Goal: Task Accomplishment & Management: Complete application form

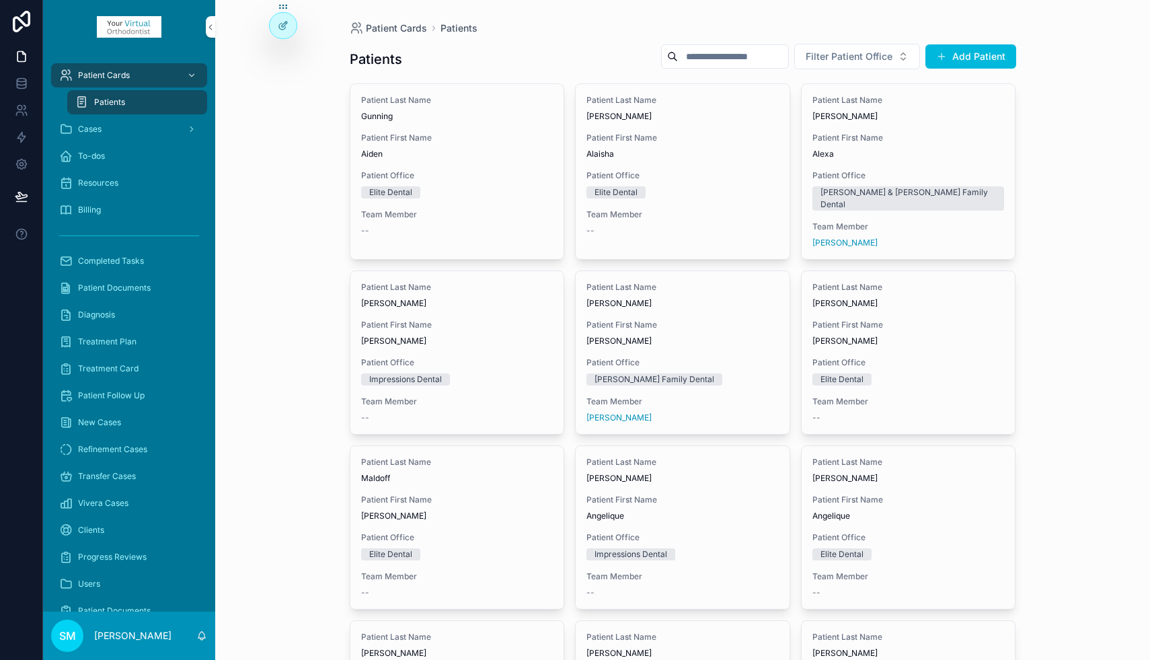
click at [719, 57] on input "scrollable content" at bounding box center [733, 56] width 110 height 19
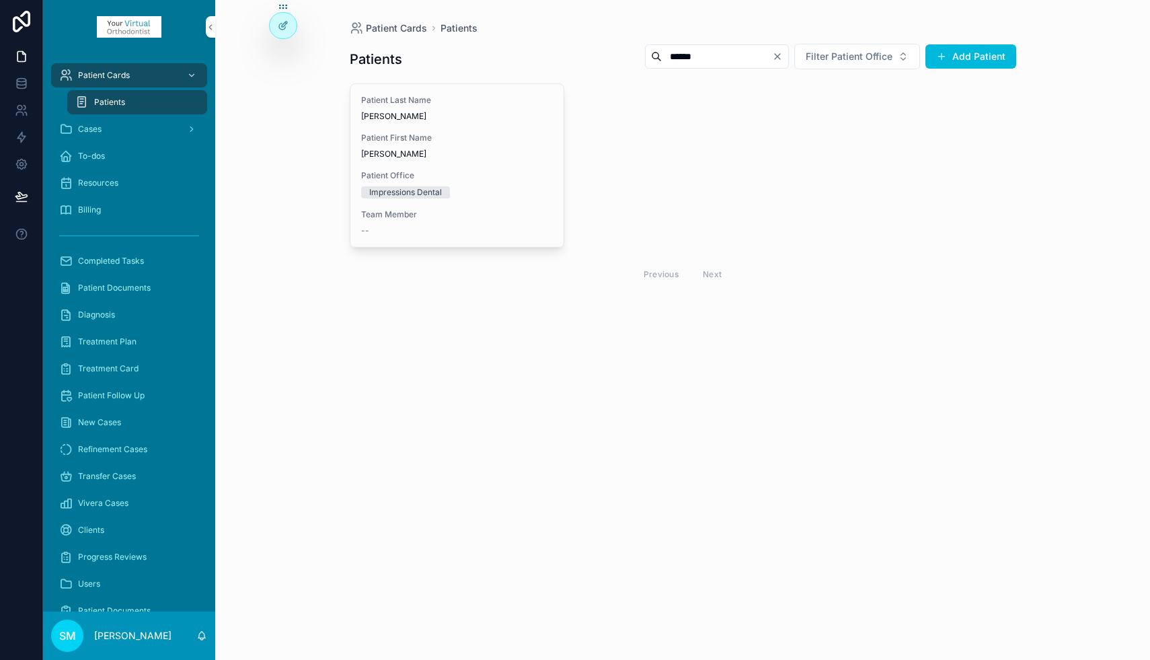
type input "******"
click at [492, 136] on span "Patient First Name" at bounding box center [457, 137] width 192 height 11
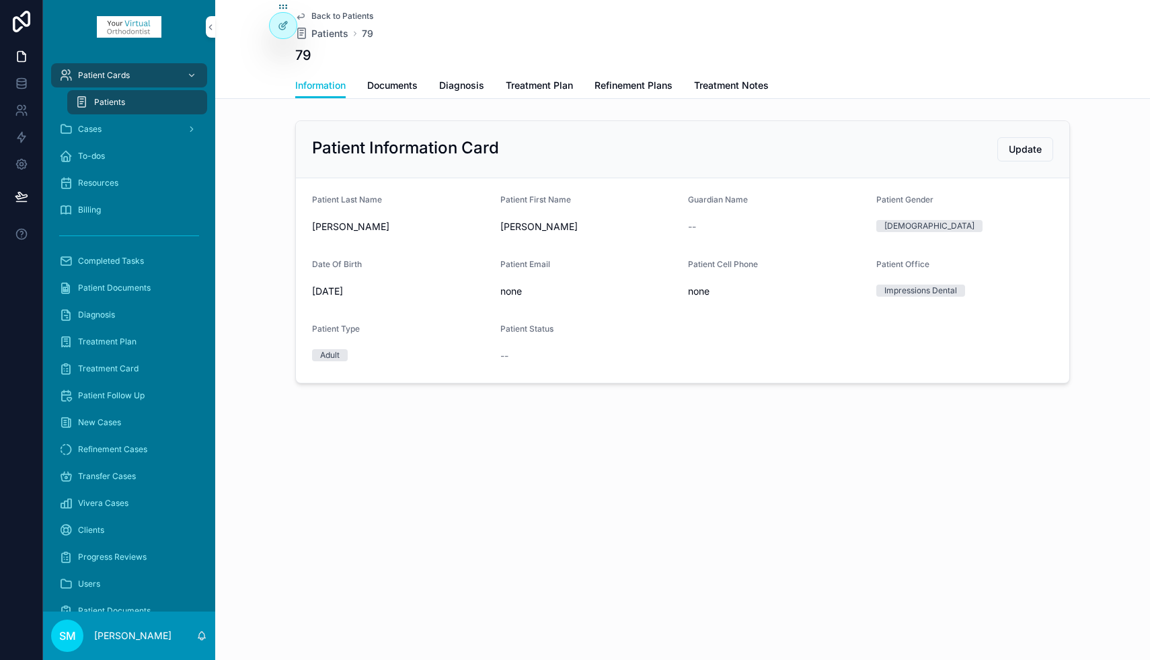
click at [637, 87] on span "Refinement Plans" at bounding box center [634, 85] width 78 height 13
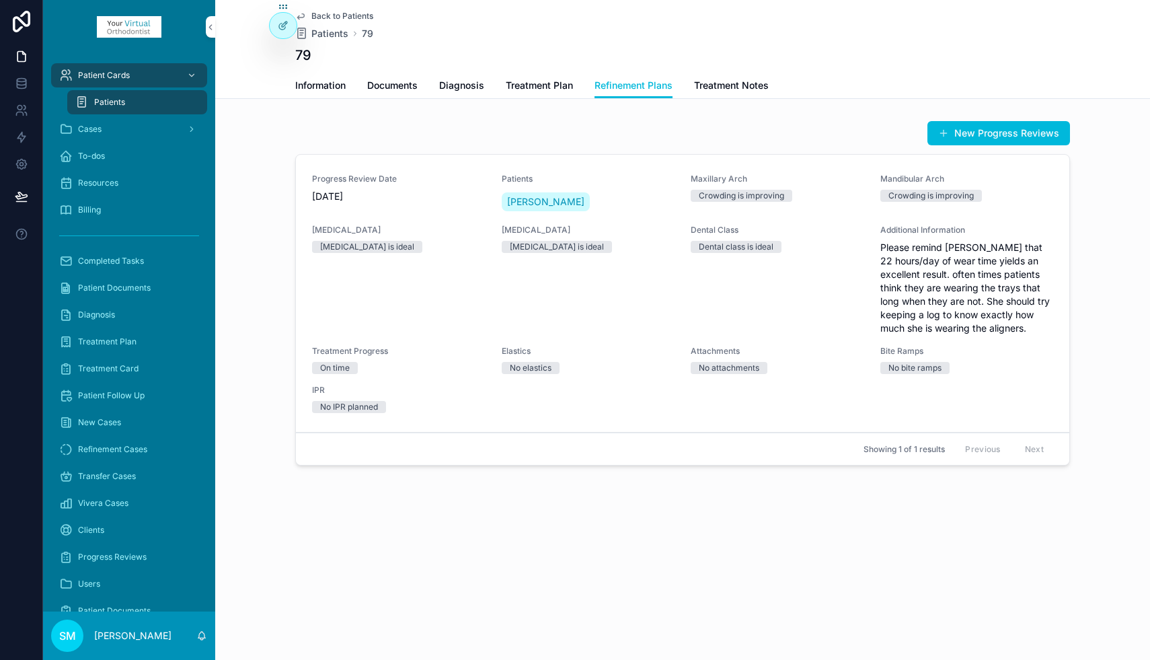
click at [958, 130] on button "New Progress Reviews" at bounding box center [998, 133] width 143 height 24
click at [756, 86] on span "Treatment Notes" at bounding box center [731, 85] width 75 height 13
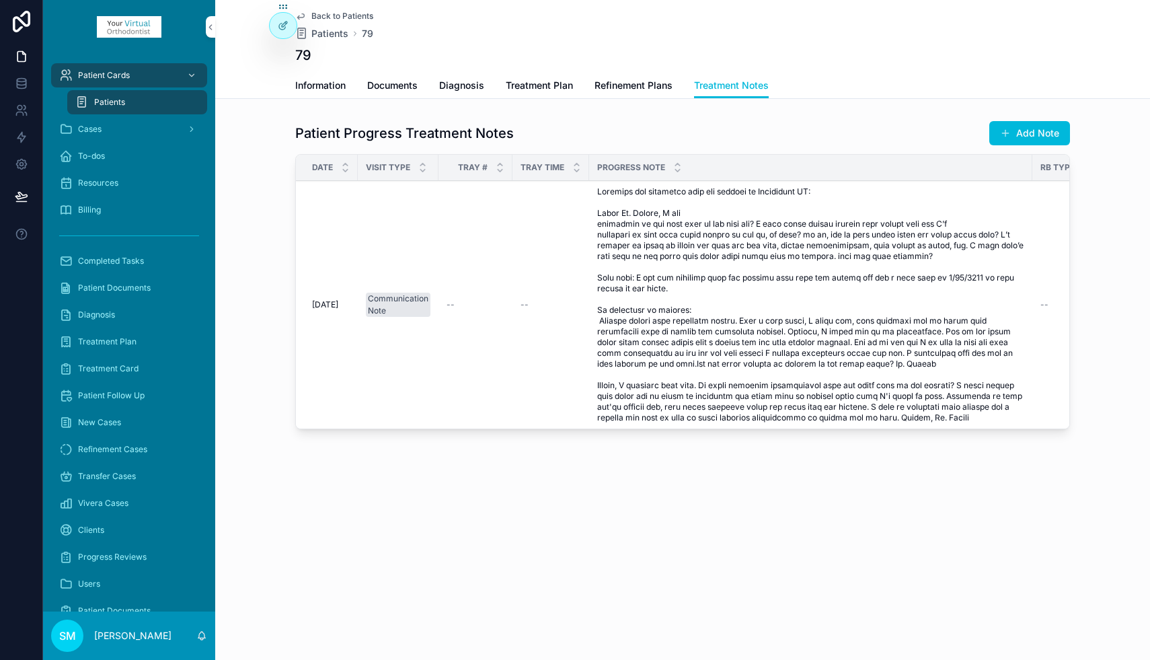
click at [1030, 133] on button "Add Note" at bounding box center [1029, 133] width 81 height 24
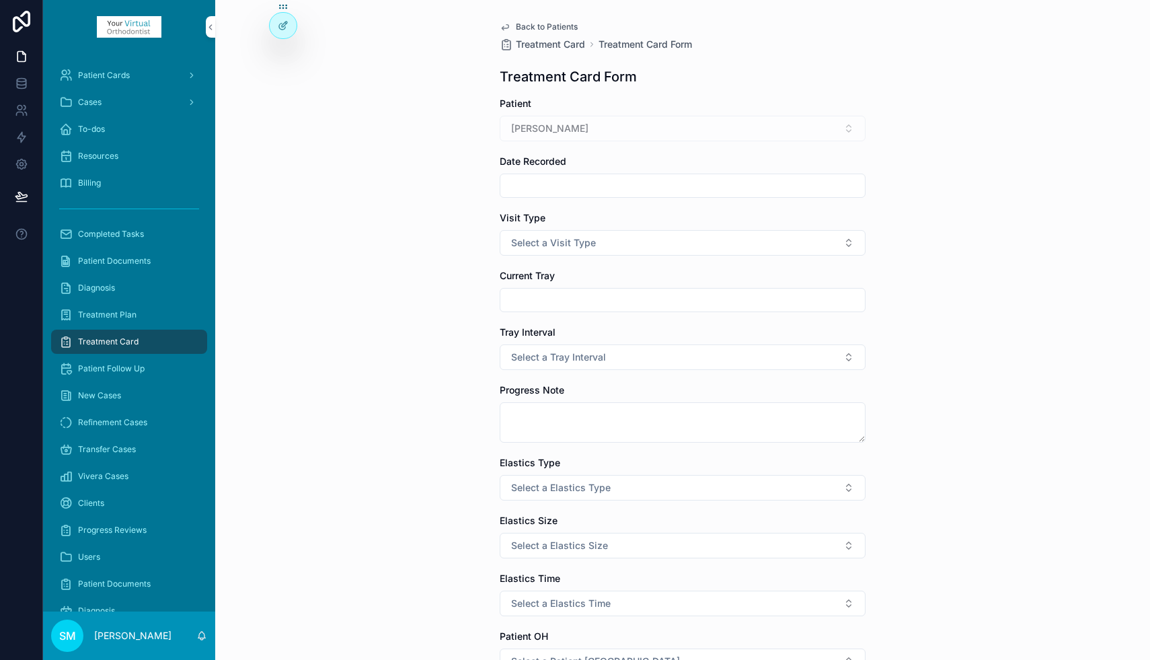
click at [553, 187] on input "scrollable content" at bounding box center [682, 185] width 365 height 19
click at [682, 413] on button "29" at bounding box center [683, 414] width 24 height 24
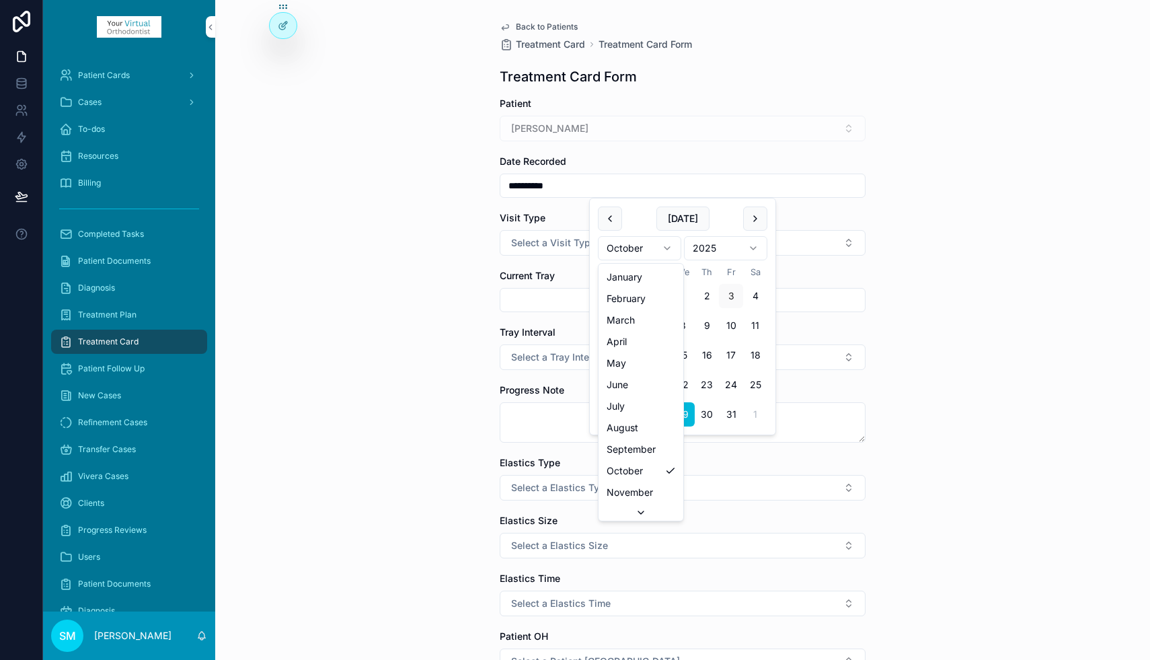
click at [628, 250] on html "**********" at bounding box center [575, 330] width 1150 height 660
click at [633, 412] on button "29" at bounding box center [634, 414] width 24 height 24
type input "*********"
click at [459, 262] on div "Back to Patients Treatment Card Treatment Card Form Treatment Card Form Patient…" at bounding box center [682, 330] width 935 height 660
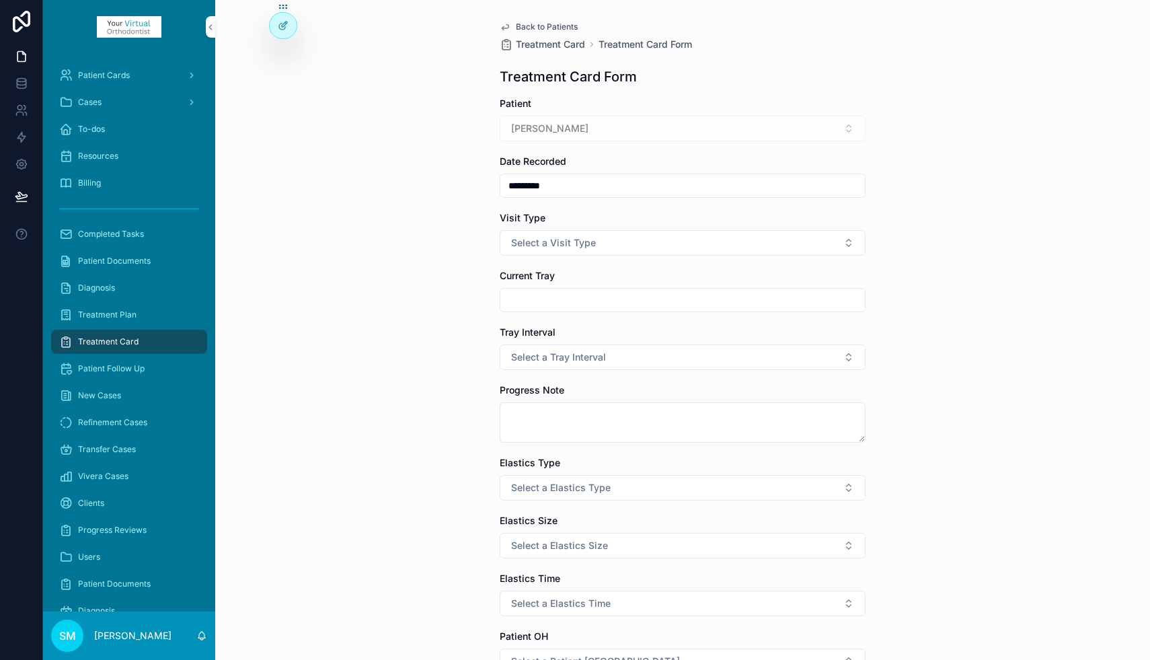
click at [547, 245] on span "Select a Visit Type" at bounding box center [553, 242] width 85 height 13
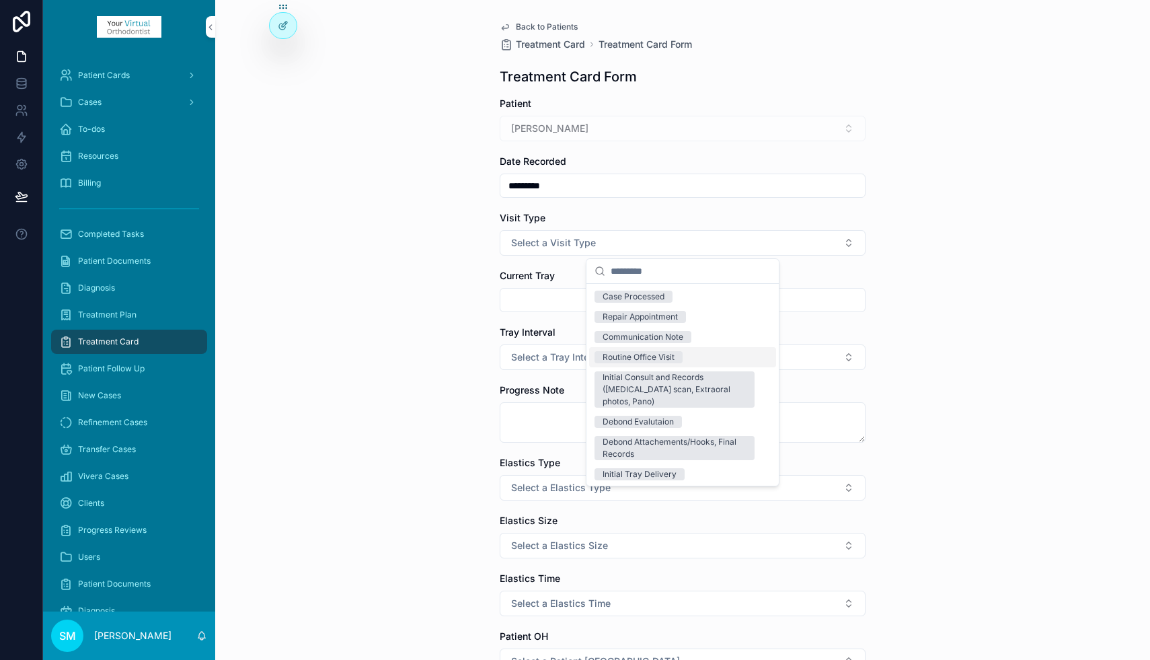
scroll to position [183, 0]
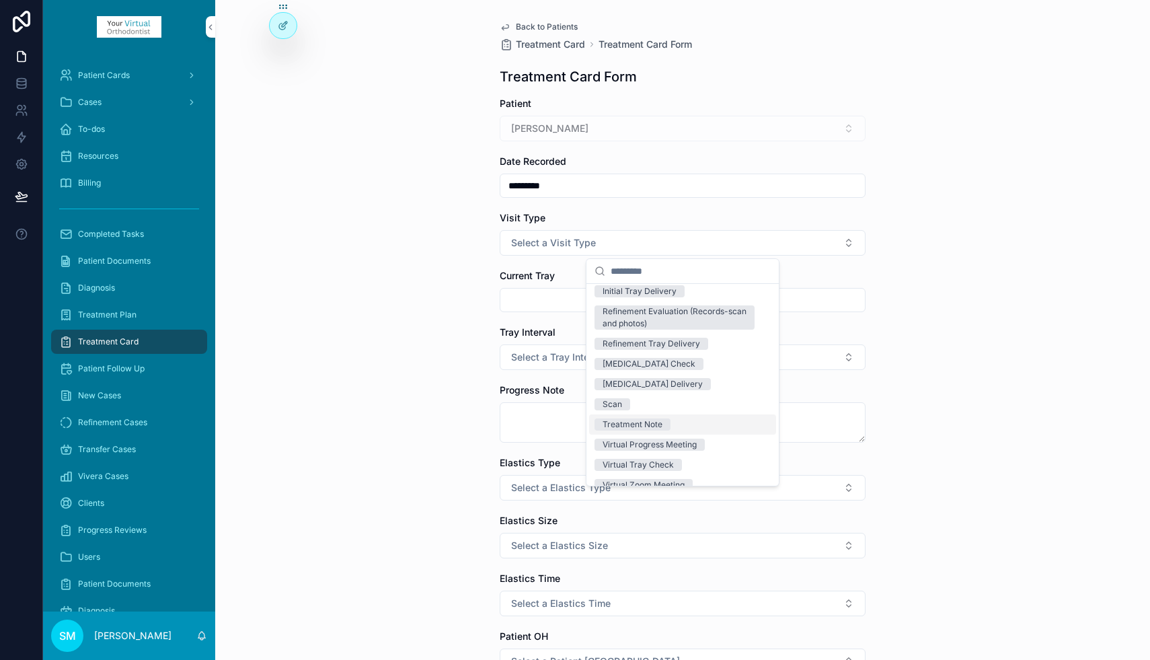
click at [631, 418] on div "Treatment Note" at bounding box center [633, 424] width 60 height 12
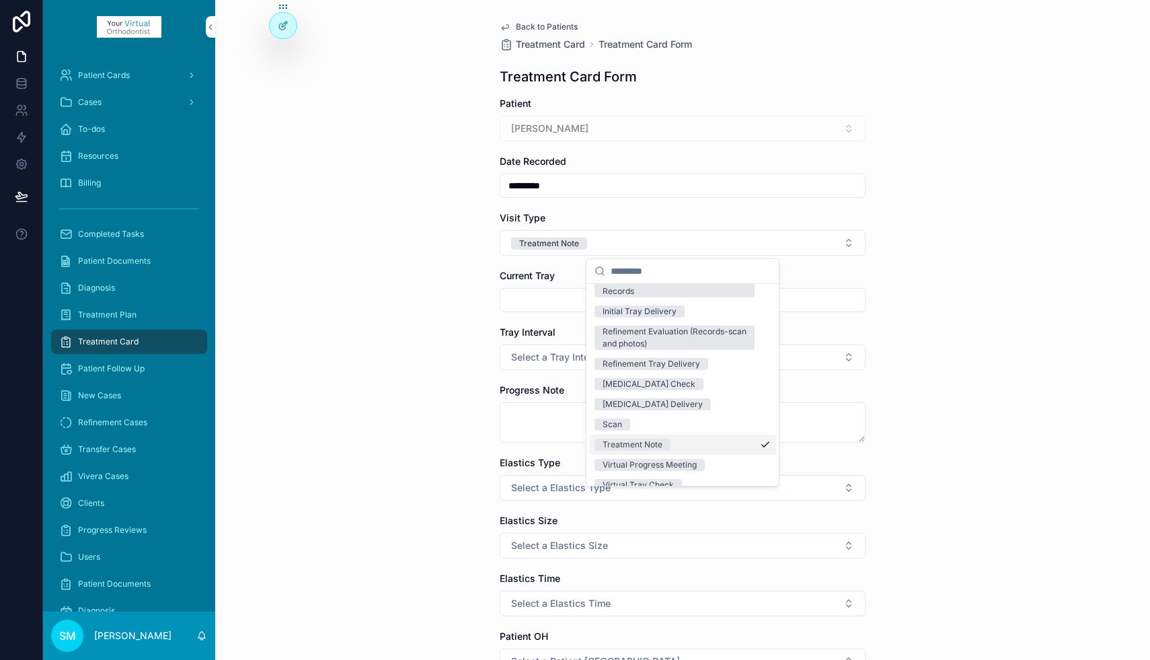
scroll to position [203, 0]
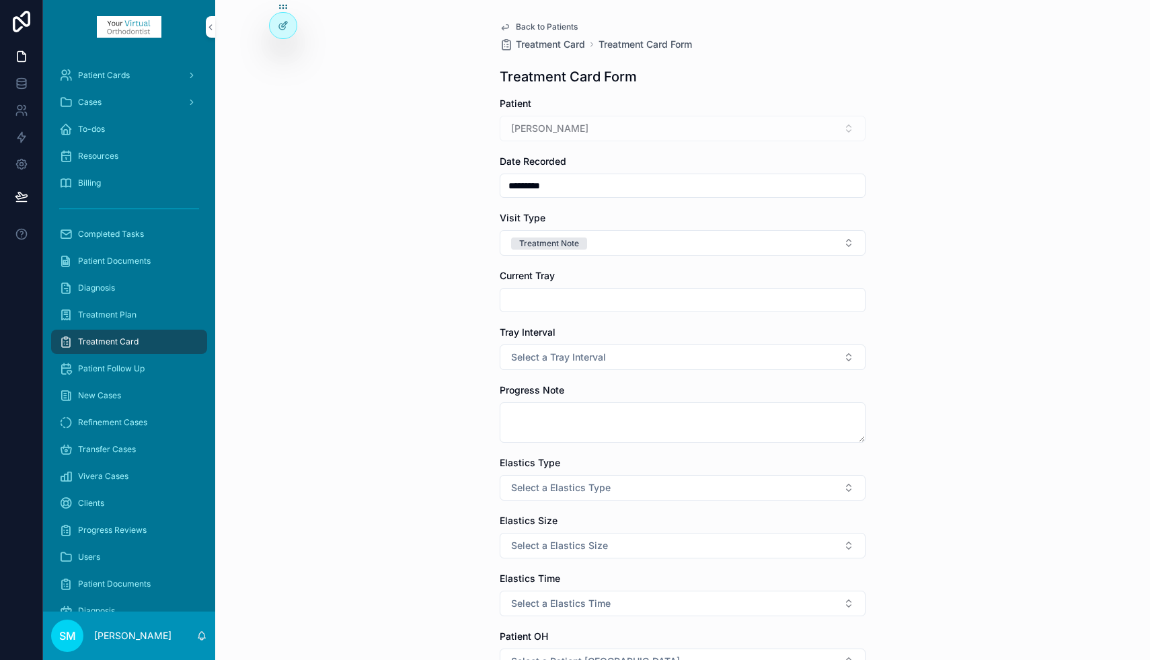
click at [539, 408] on textarea "scrollable content" at bounding box center [683, 422] width 366 height 40
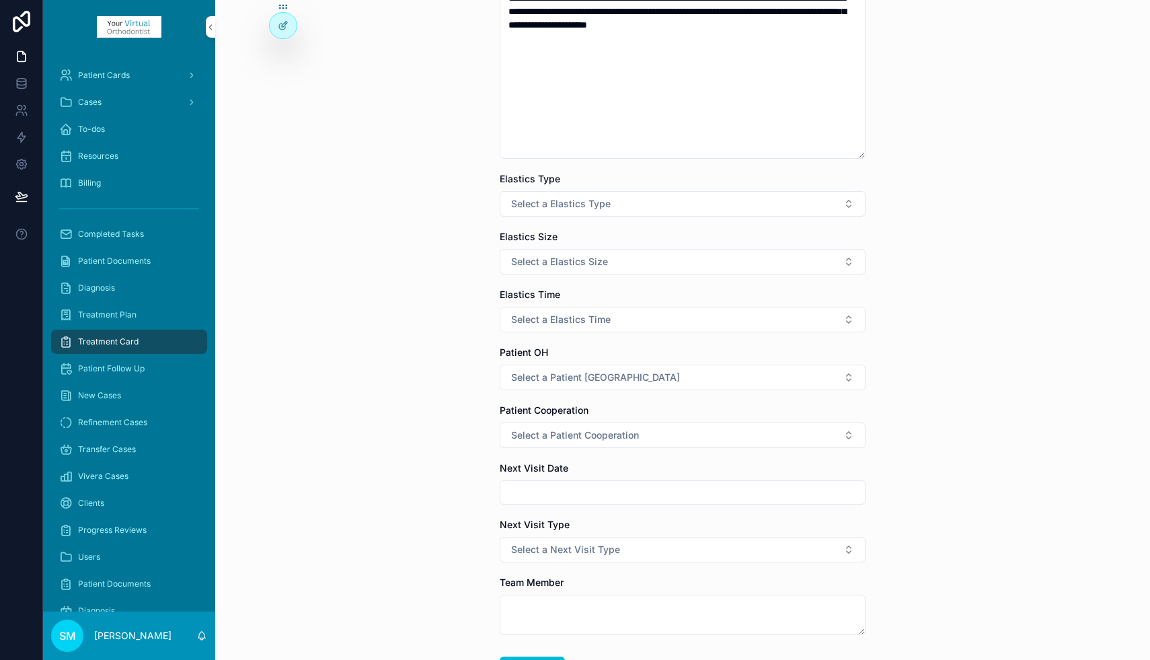
scroll to position [524, 0]
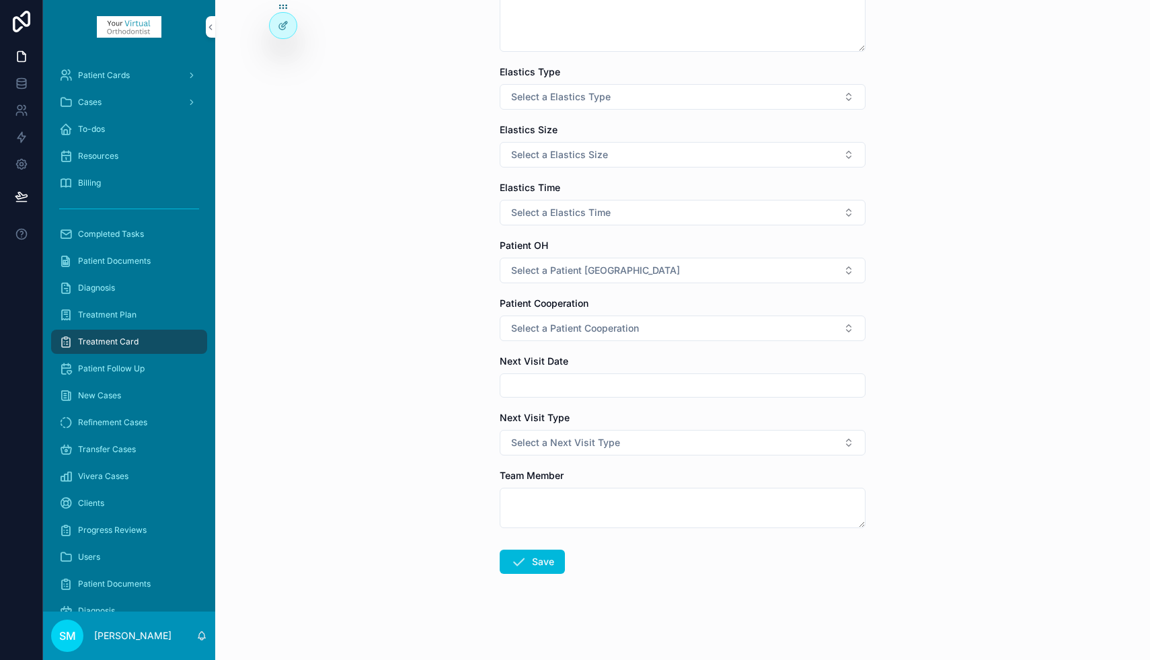
type textarea "**********"
click at [545, 502] on textarea "scrollable content" at bounding box center [683, 508] width 366 height 40
type textarea "***"
click at [539, 563] on button "Save" at bounding box center [532, 561] width 65 height 24
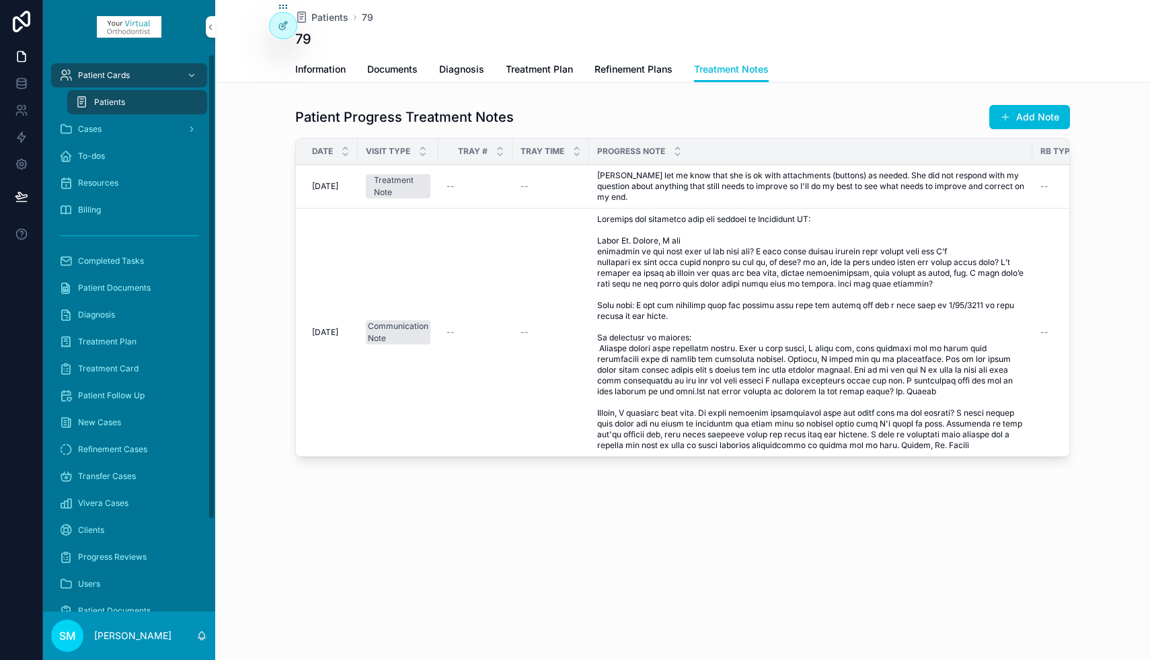
click at [119, 73] on span "Patient Cards" at bounding box center [104, 75] width 52 height 11
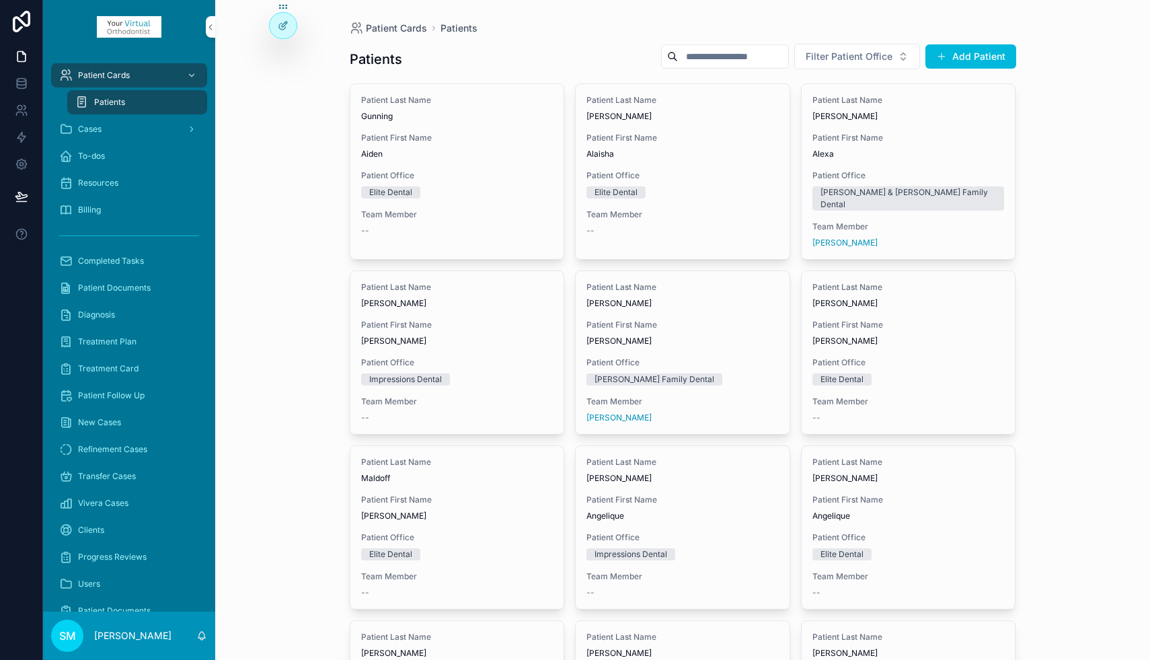
click at [738, 59] on input "scrollable content" at bounding box center [733, 56] width 110 height 19
type input "******"
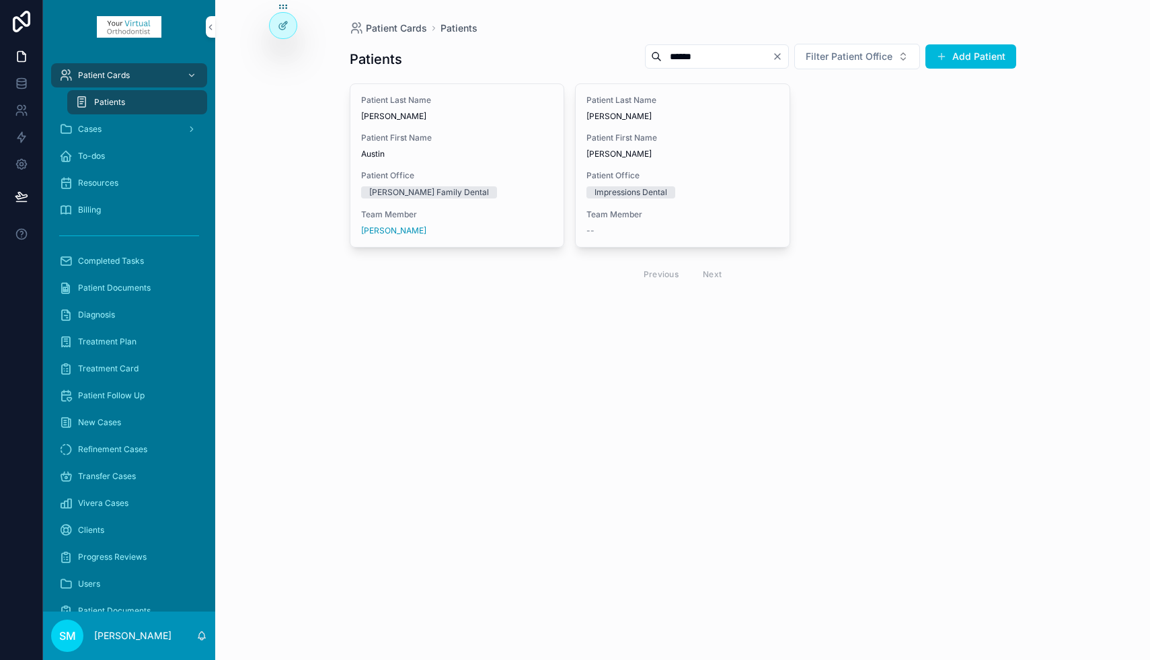
click at [680, 163] on div "Patient Last Name [PERSON_NAME] Patient First Name [PERSON_NAME] Patient Office…" at bounding box center [683, 165] width 214 height 163
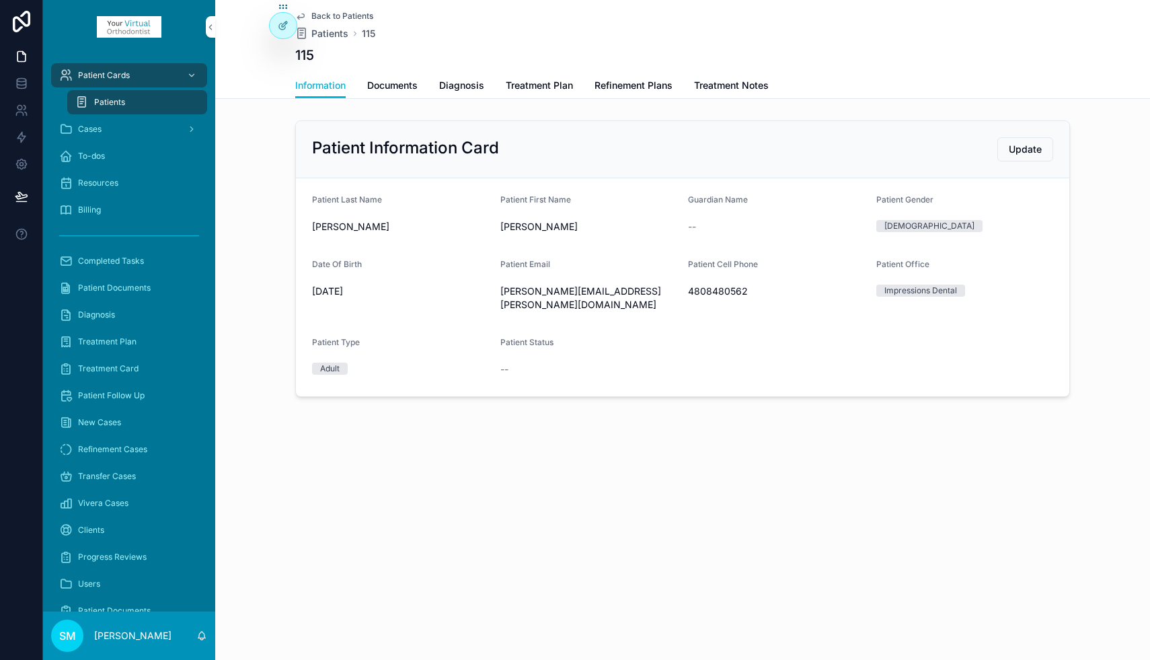
click at [622, 85] on span "Refinement Plans" at bounding box center [634, 85] width 78 height 13
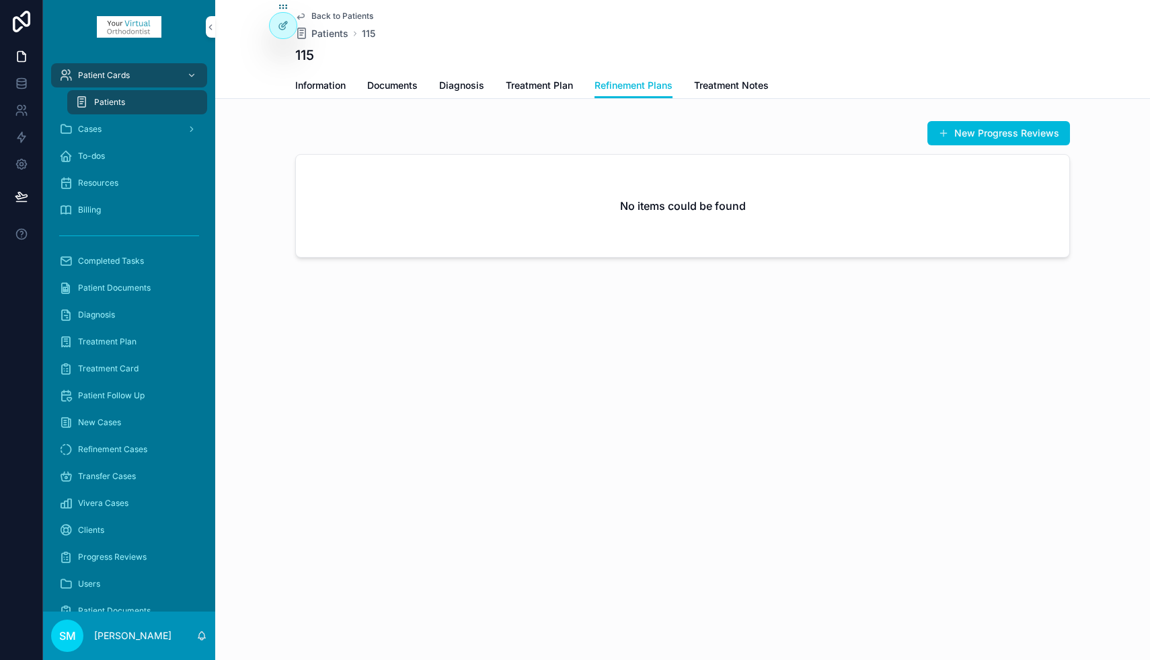
click at [966, 136] on button "New Progress Reviews" at bounding box center [998, 133] width 143 height 24
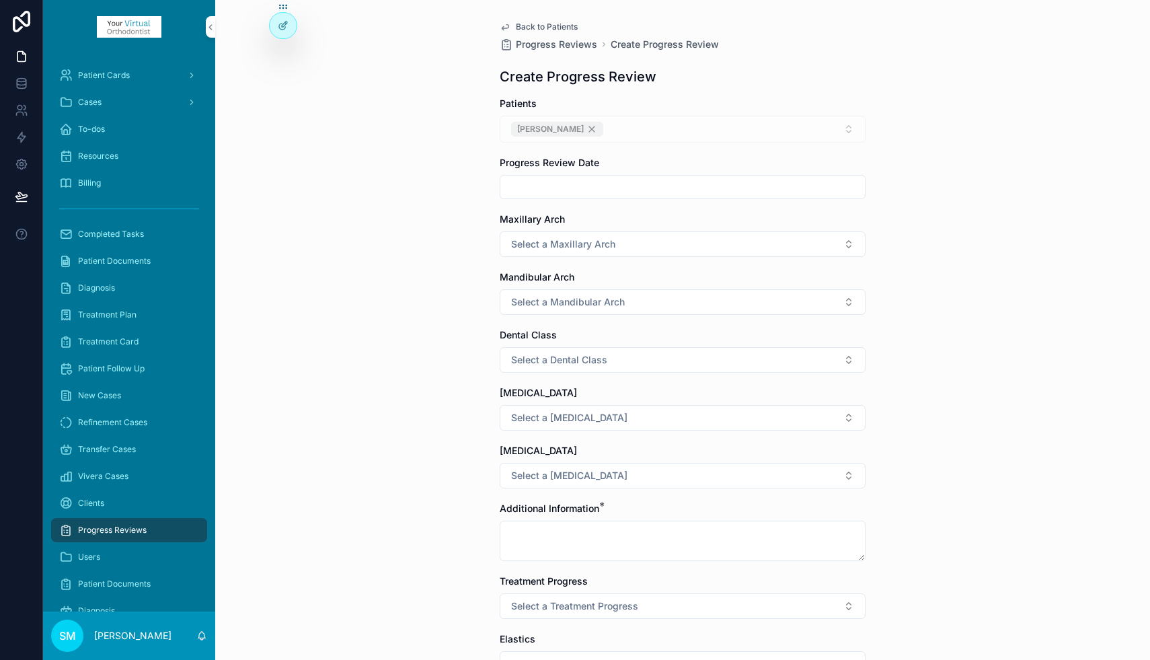
click at [556, 189] on input "scrollable content" at bounding box center [682, 187] width 365 height 19
click at [682, 221] on button "[DATE]" at bounding box center [682, 220] width 53 height 24
type input "*********"
click at [533, 246] on span "Select a Maxillary Arch" at bounding box center [563, 243] width 104 height 13
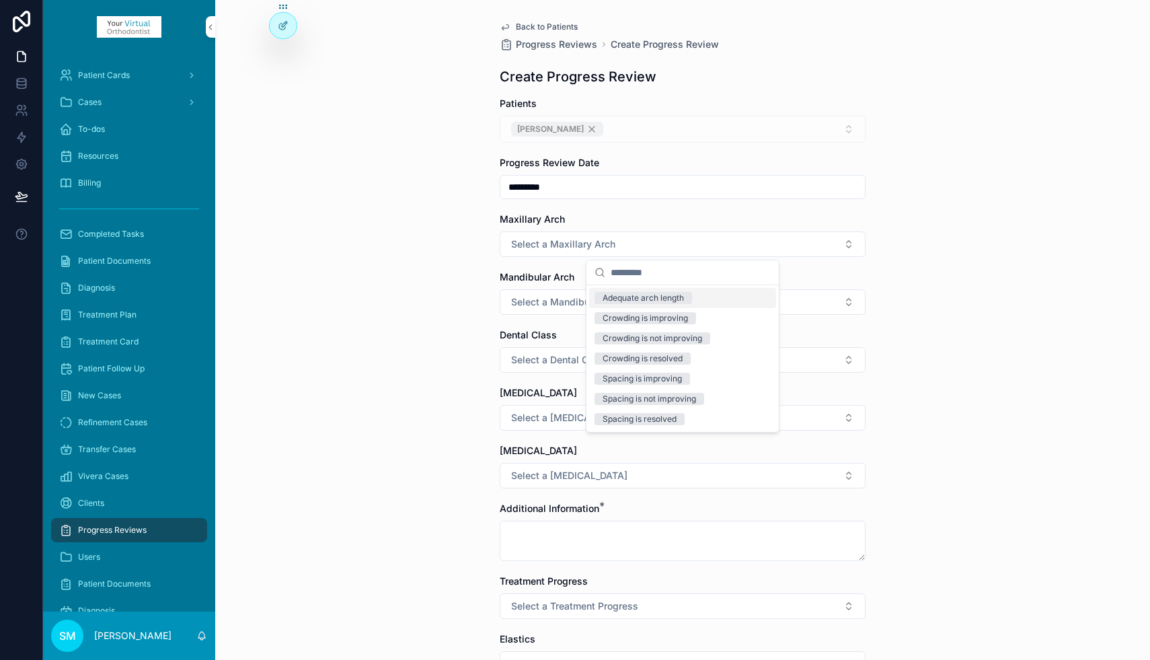
click at [632, 298] on div "Adequate arch length" at bounding box center [643, 298] width 81 height 12
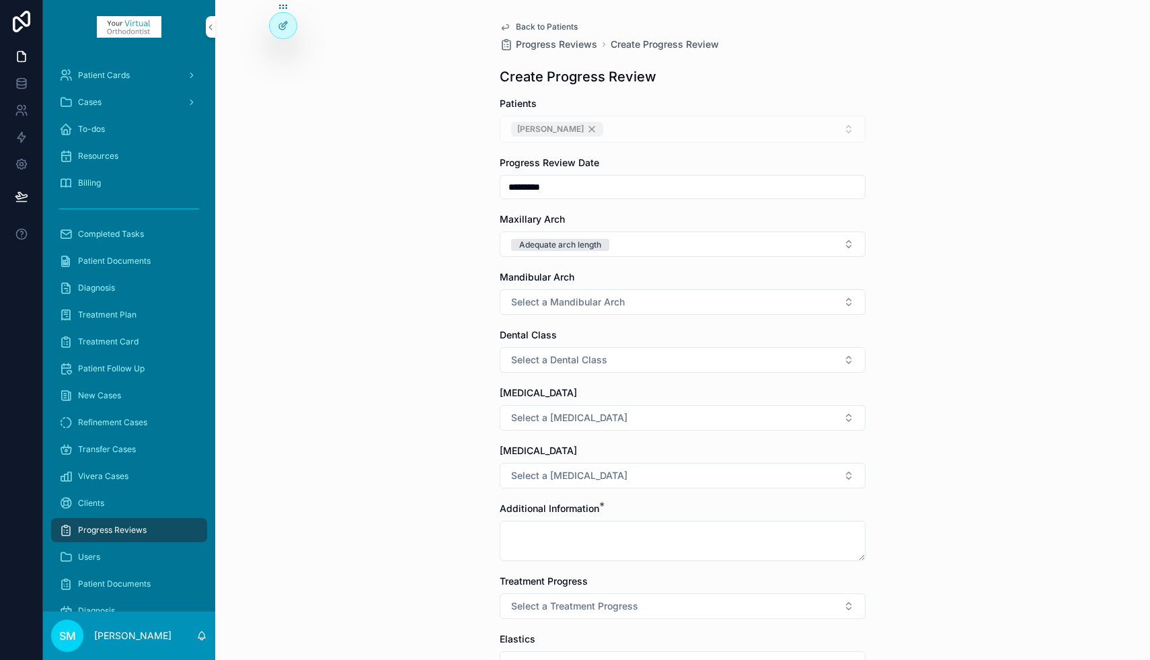
click at [619, 245] on button "Adequate arch length" at bounding box center [683, 244] width 366 height 26
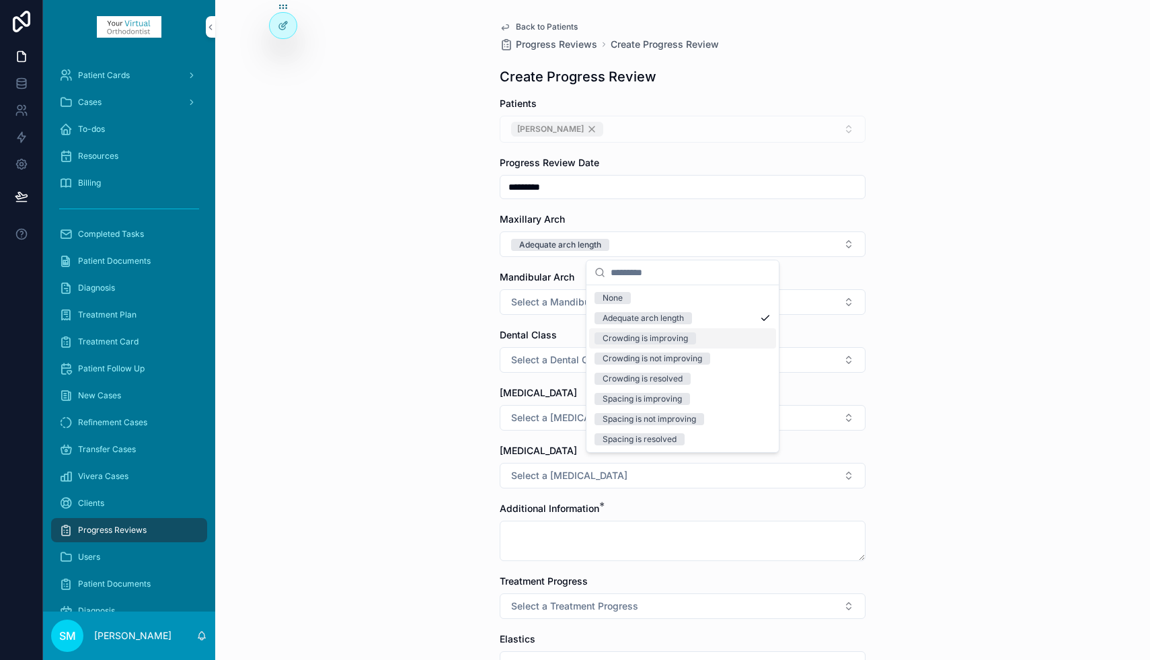
click at [648, 338] on div "Crowding is improving" at bounding box center [645, 338] width 85 height 12
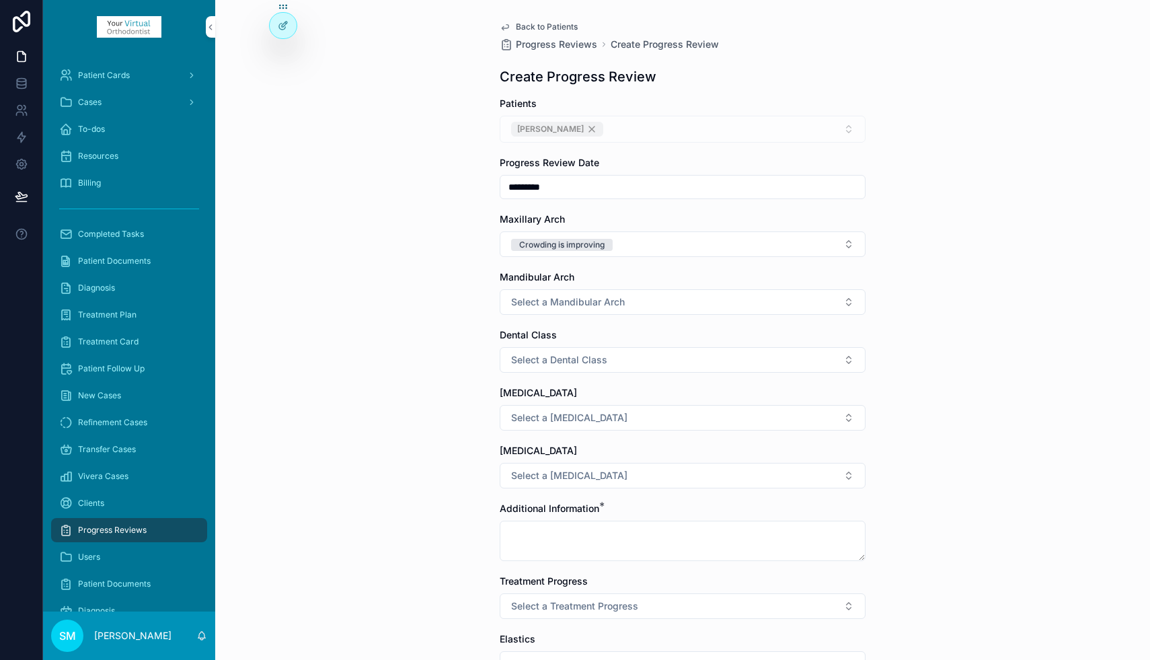
click at [564, 303] on span "Select a Mandibular Arch" at bounding box center [568, 301] width 114 height 13
click at [643, 378] on div "Crowding is improving" at bounding box center [645, 376] width 85 height 12
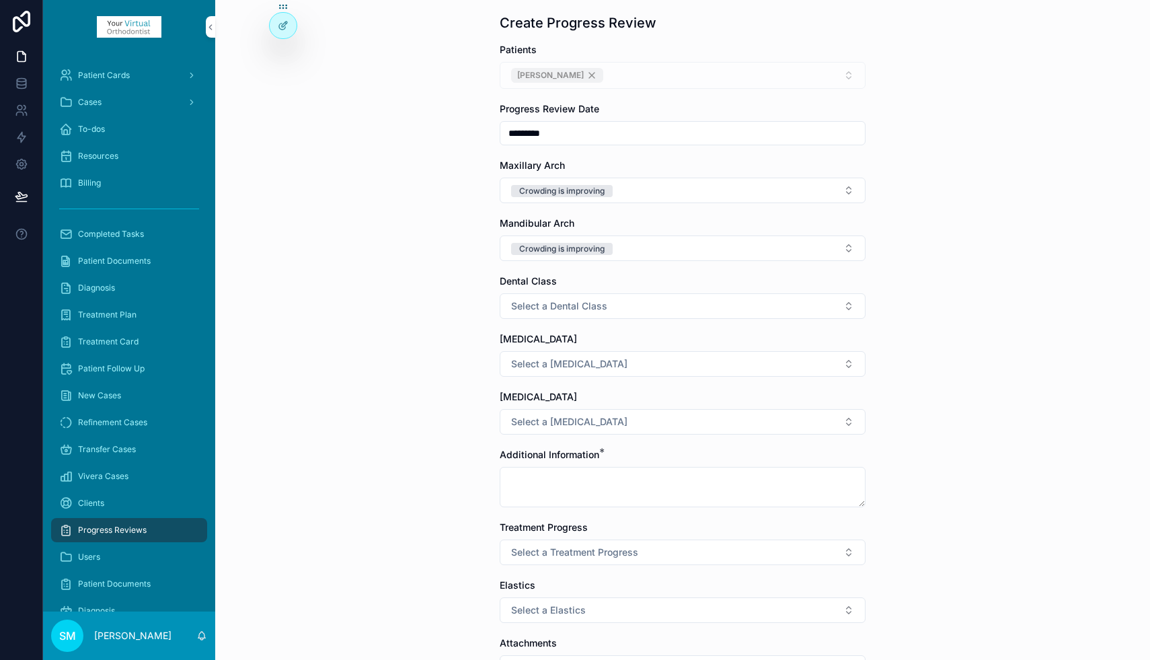
scroll to position [54, 0]
click at [576, 307] on span "Select a Dental Class" at bounding box center [559, 305] width 96 height 13
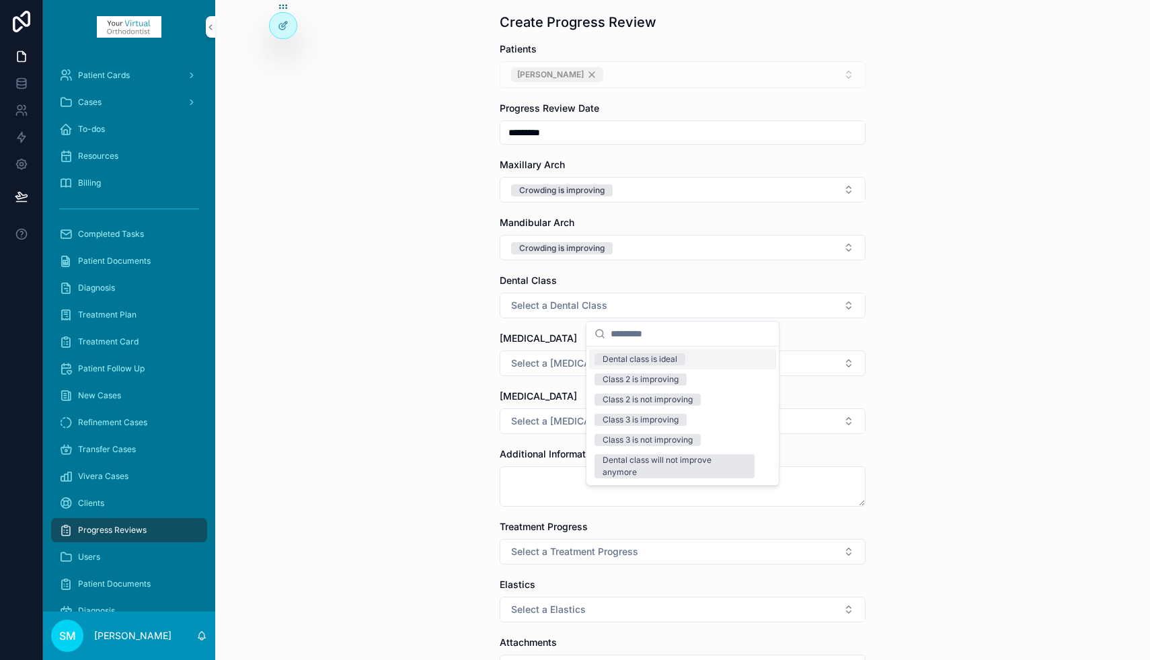
click at [647, 358] on div "Dental class is ideal" at bounding box center [640, 359] width 75 height 12
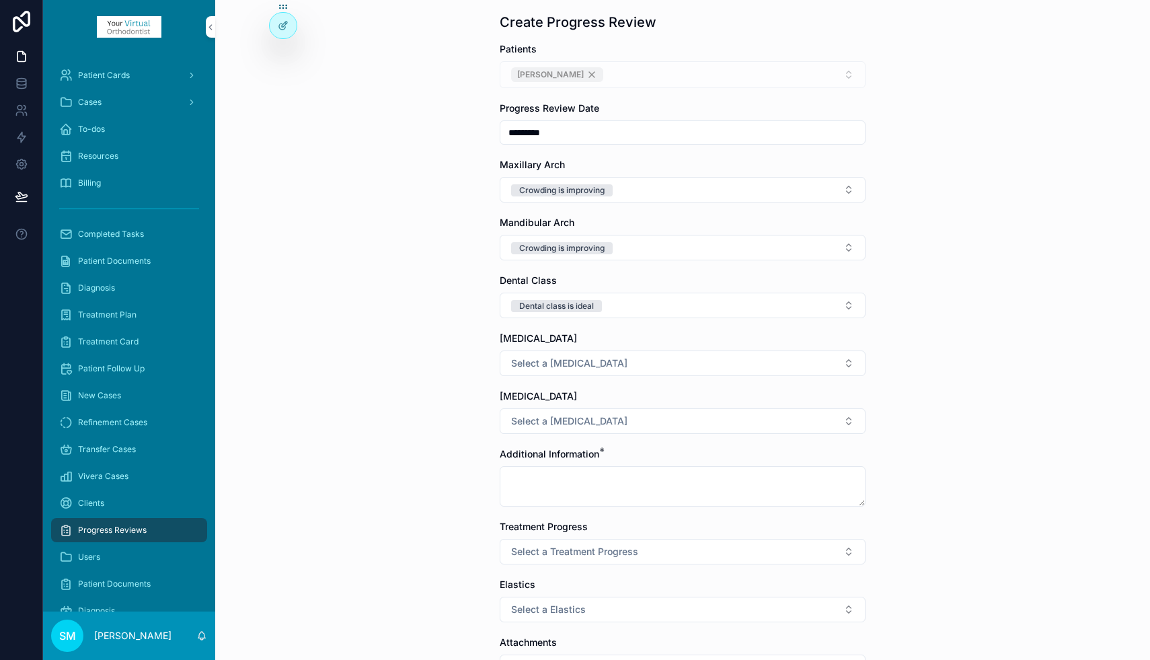
click at [562, 366] on span "Select a [MEDICAL_DATA]" at bounding box center [569, 362] width 116 height 13
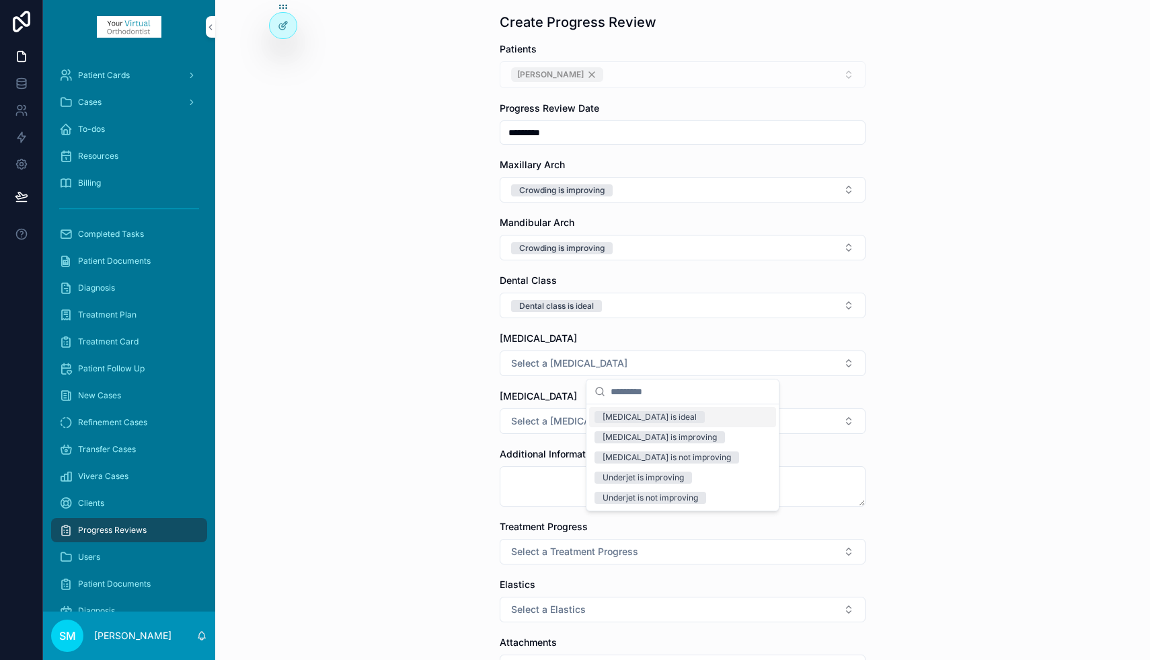
click at [634, 416] on div "[MEDICAL_DATA] is ideal" at bounding box center [650, 417] width 94 height 12
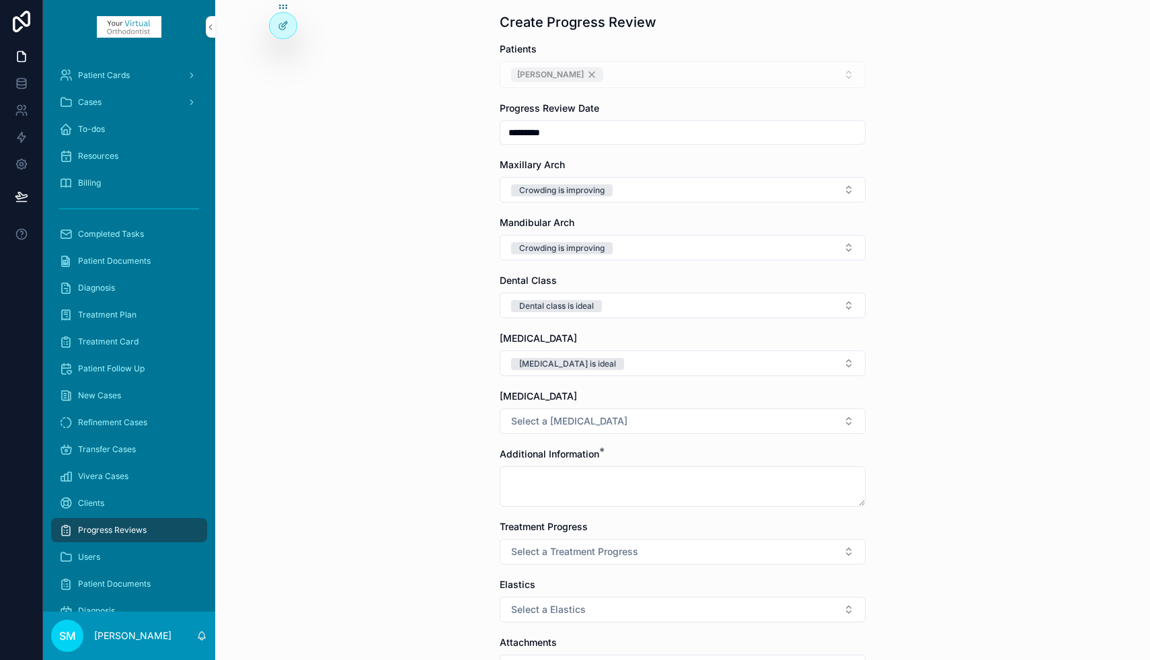
click at [574, 422] on span "Select a [MEDICAL_DATA]" at bounding box center [569, 420] width 116 height 13
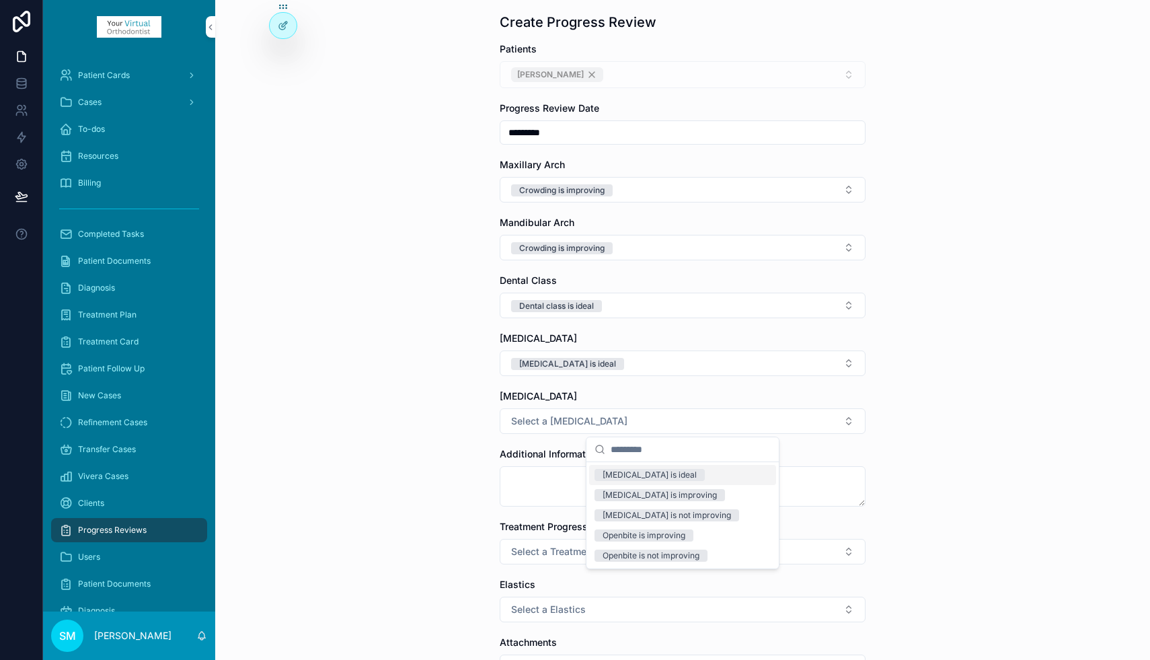
click at [621, 475] on div "[MEDICAL_DATA] is ideal" at bounding box center [650, 475] width 94 height 12
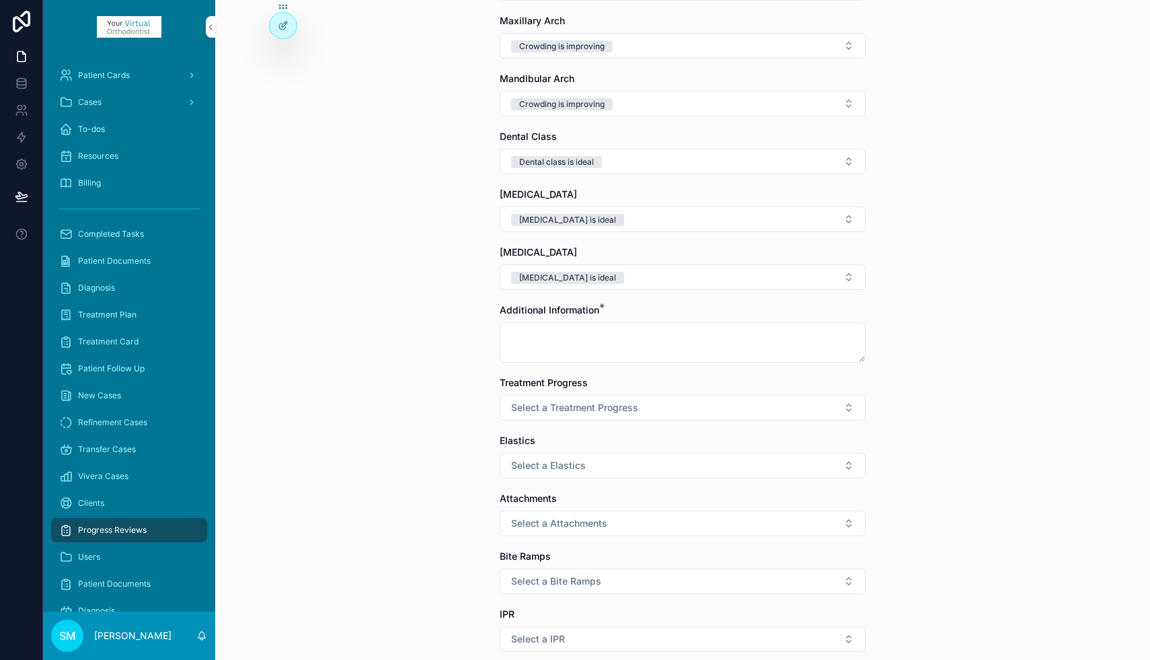
scroll to position [280, 0]
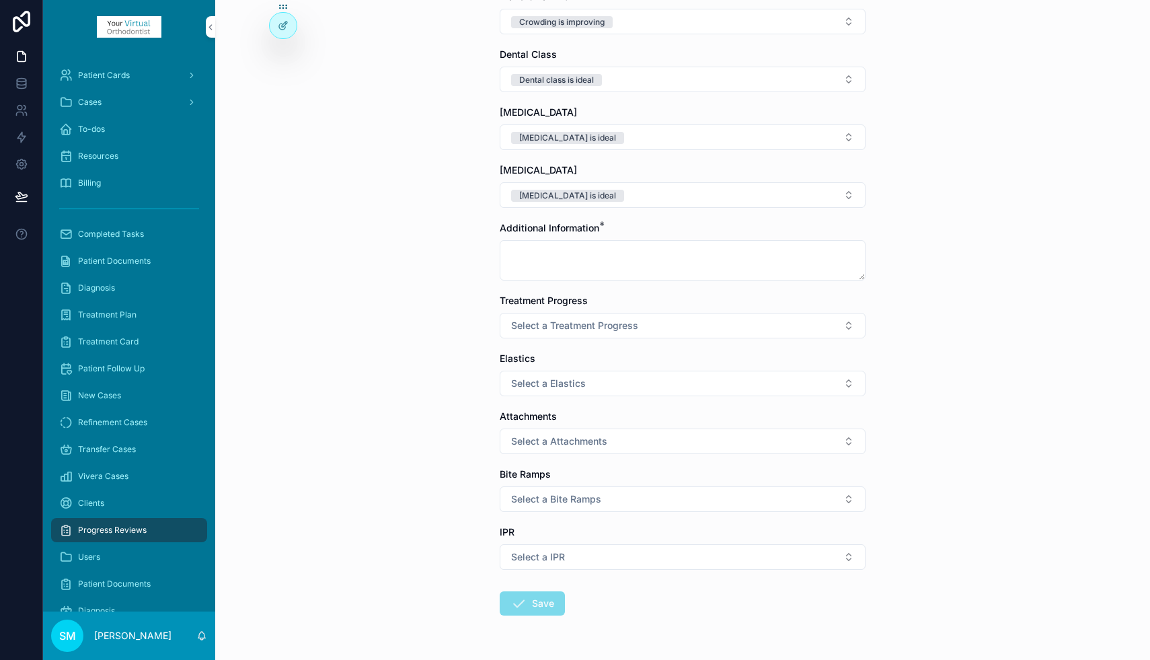
click at [530, 256] on textarea "scrollable content" at bounding box center [683, 260] width 366 height 40
type textarea "*"
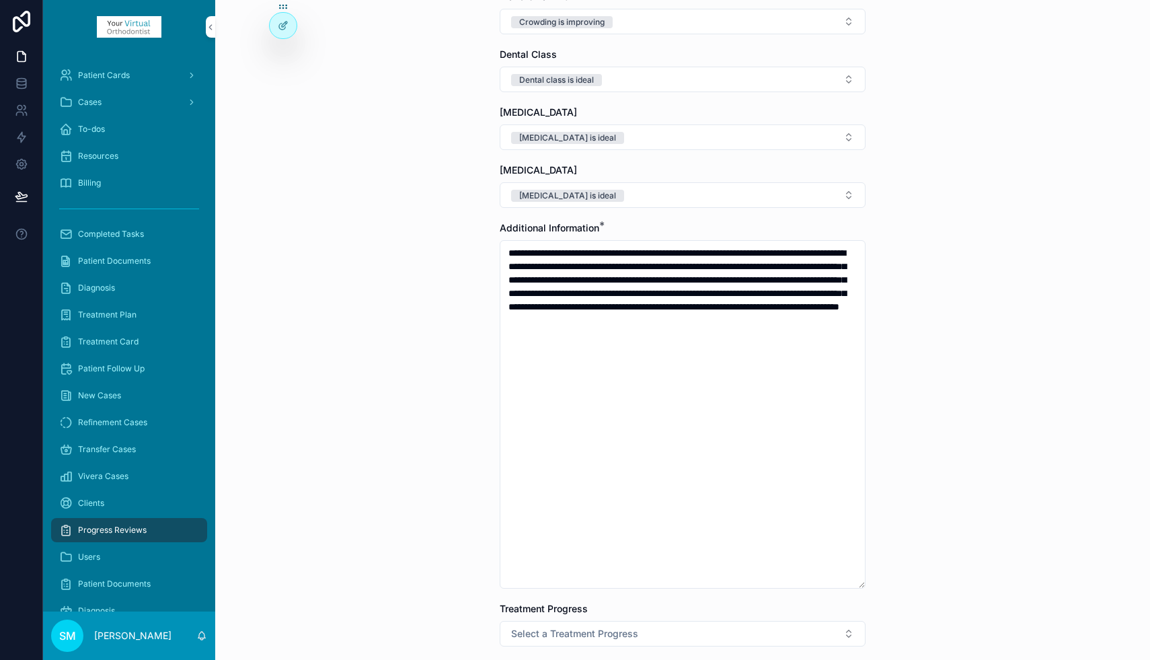
click at [562, 335] on textarea "**********" at bounding box center [683, 414] width 366 height 348
click at [560, 336] on textarea "**********" at bounding box center [683, 414] width 366 height 348
click at [650, 334] on textarea "**********" at bounding box center [683, 414] width 366 height 348
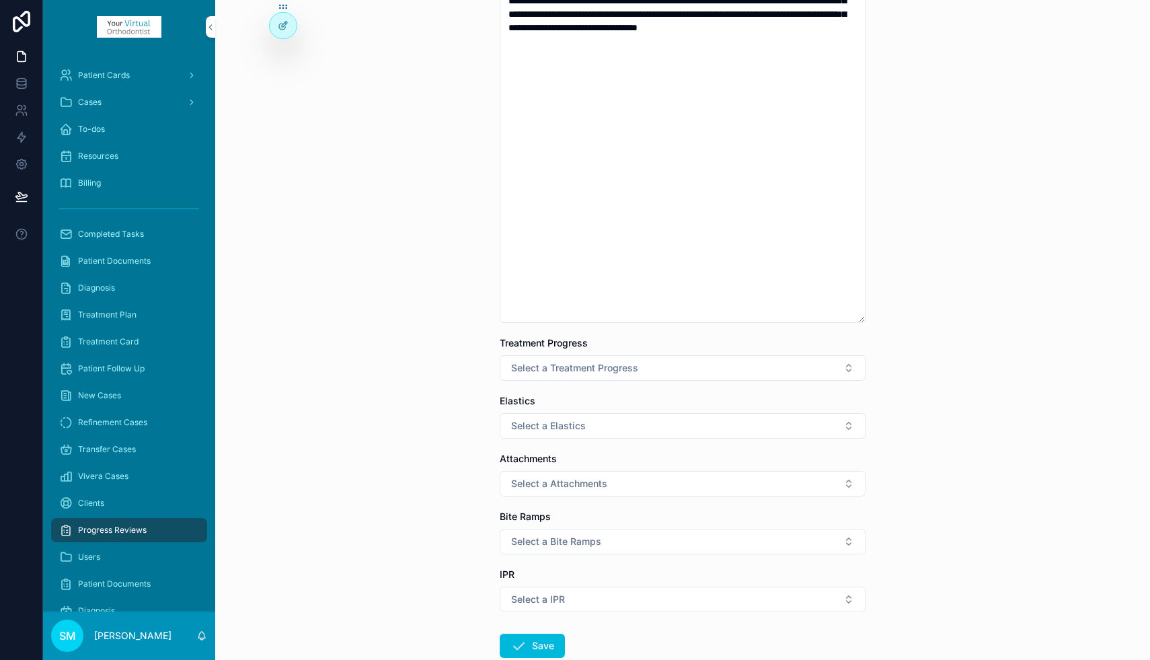
scroll to position [576, 0]
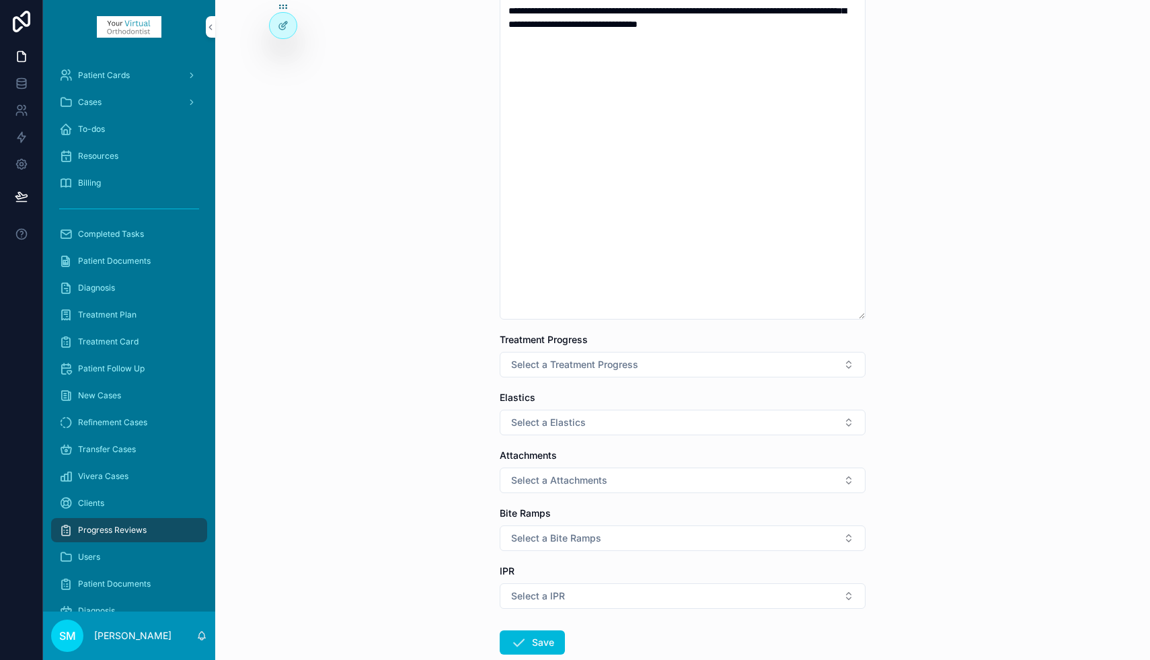
click at [607, 365] on span "Select a Treatment Progress" at bounding box center [574, 364] width 127 height 13
click at [615, 415] on div "On time" at bounding box center [618, 418] width 30 height 12
click at [835, 40] on textarea "**********" at bounding box center [683, 131] width 366 height 375
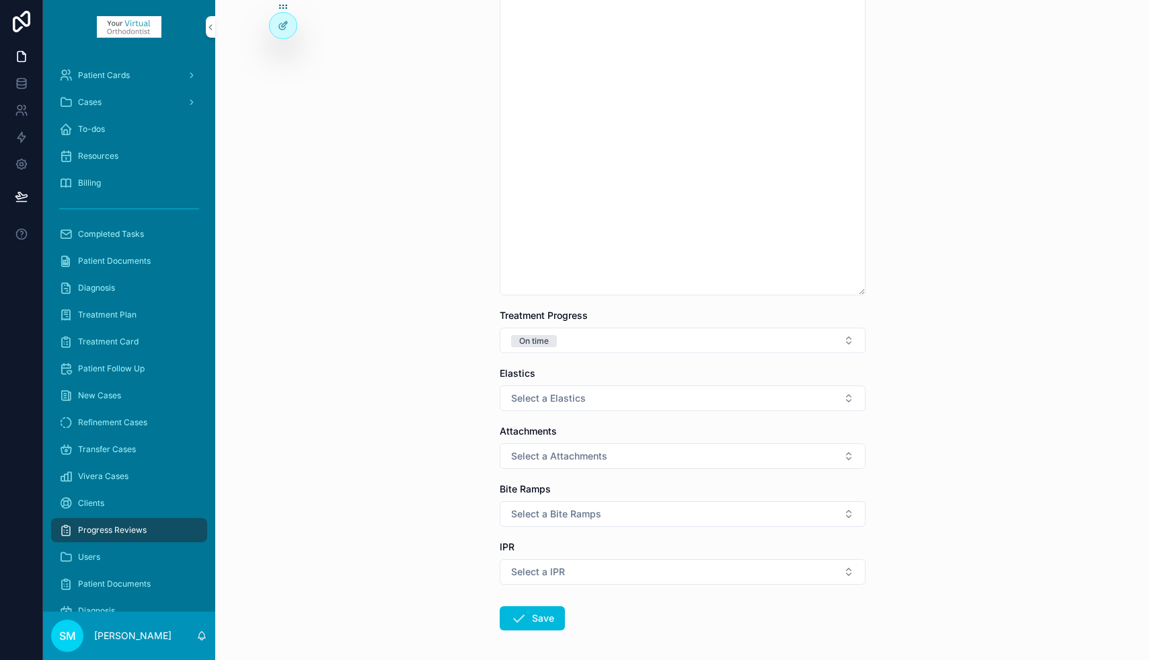
scroll to position [697, 0]
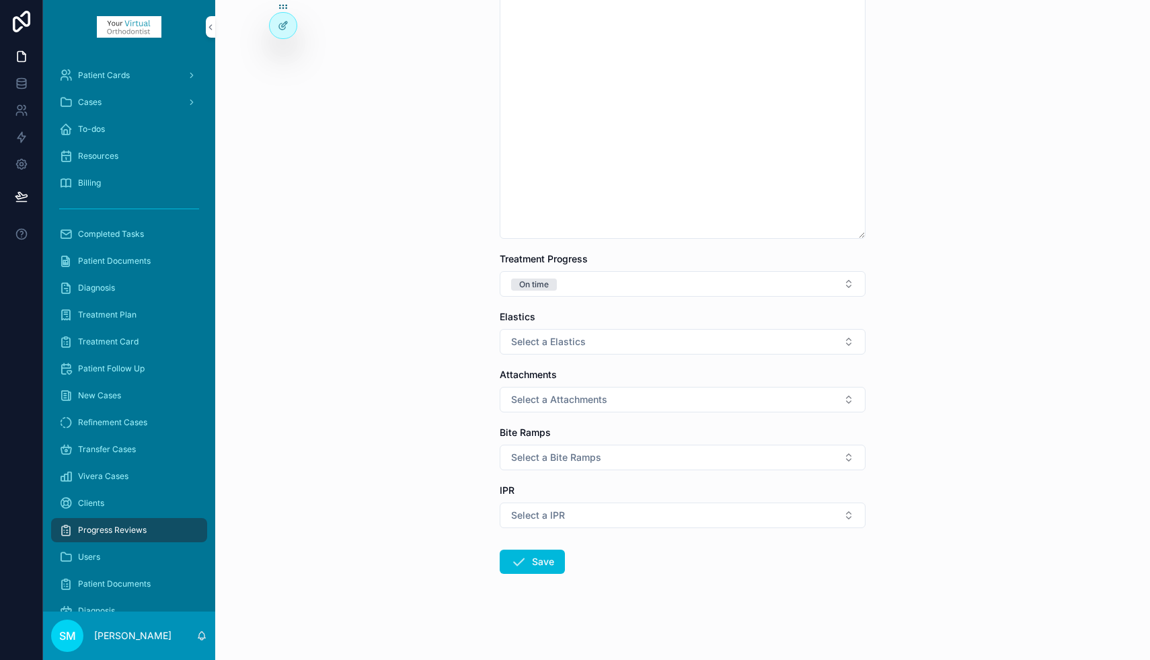
type textarea "**********"
click at [618, 338] on button "Select a Elastics" at bounding box center [683, 342] width 366 height 26
click at [619, 397] on div "No elastics" at bounding box center [624, 395] width 42 height 12
click at [585, 403] on span "Select a Attachments" at bounding box center [559, 399] width 96 height 13
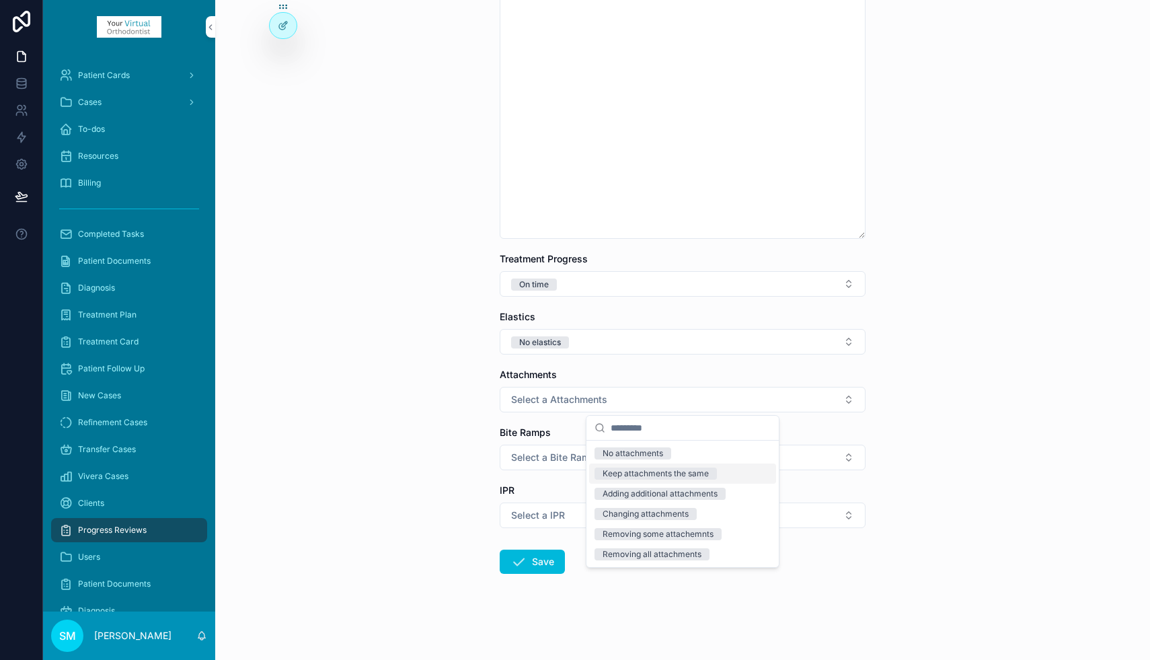
click at [620, 471] on div "Keep attachments the same" at bounding box center [656, 473] width 106 height 12
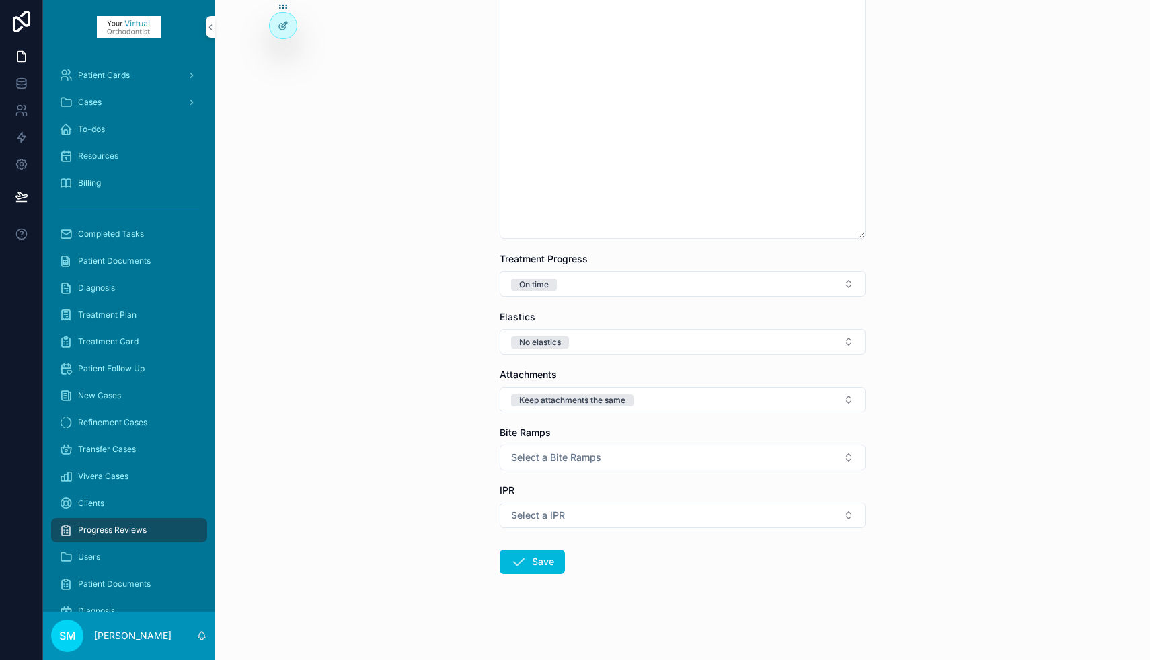
click at [545, 460] on span "Select a Bite Ramps" at bounding box center [556, 457] width 90 height 13
click at [619, 510] on div "No bite ramps" at bounding box center [629, 511] width 53 height 12
click at [585, 518] on button "Select a IPR" at bounding box center [683, 515] width 366 height 26
click at [611, 589] on div "IPR planned" at bounding box center [625, 589] width 45 height 12
click at [527, 563] on button "Save" at bounding box center [532, 561] width 65 height 24
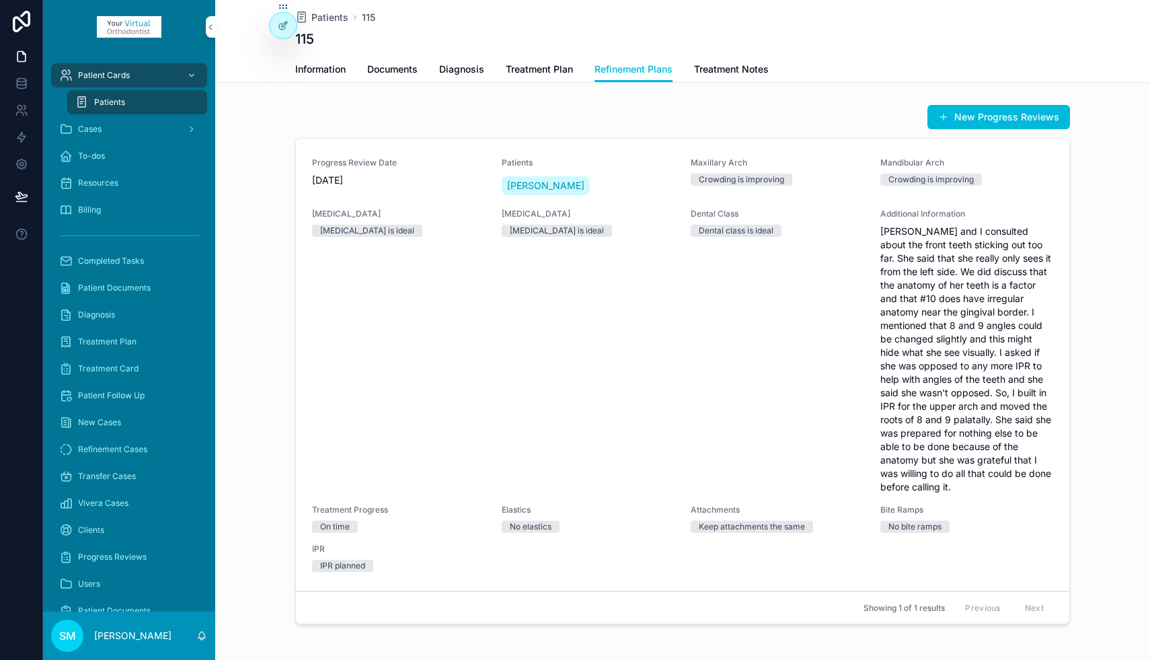
click at [749, 71] on span "Treatment Notes" at bounding box center [731, 69] width 75 height 13
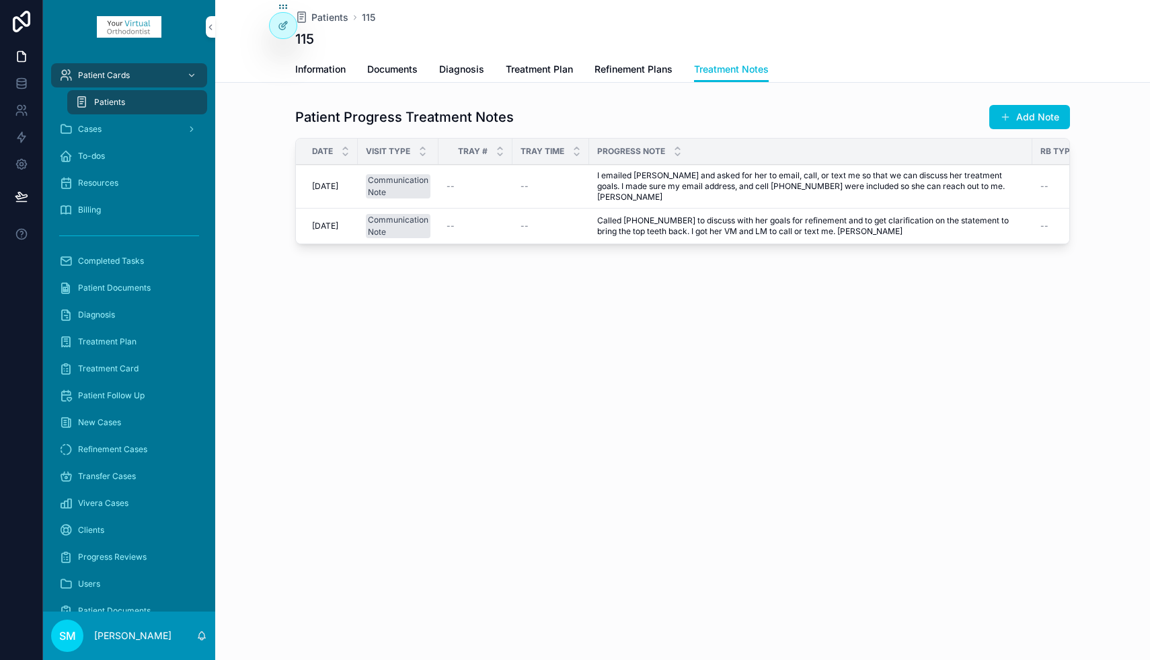
click at [1017, 118] on button "Add Note" at bounding box center [1029, 117] width 81 height 24
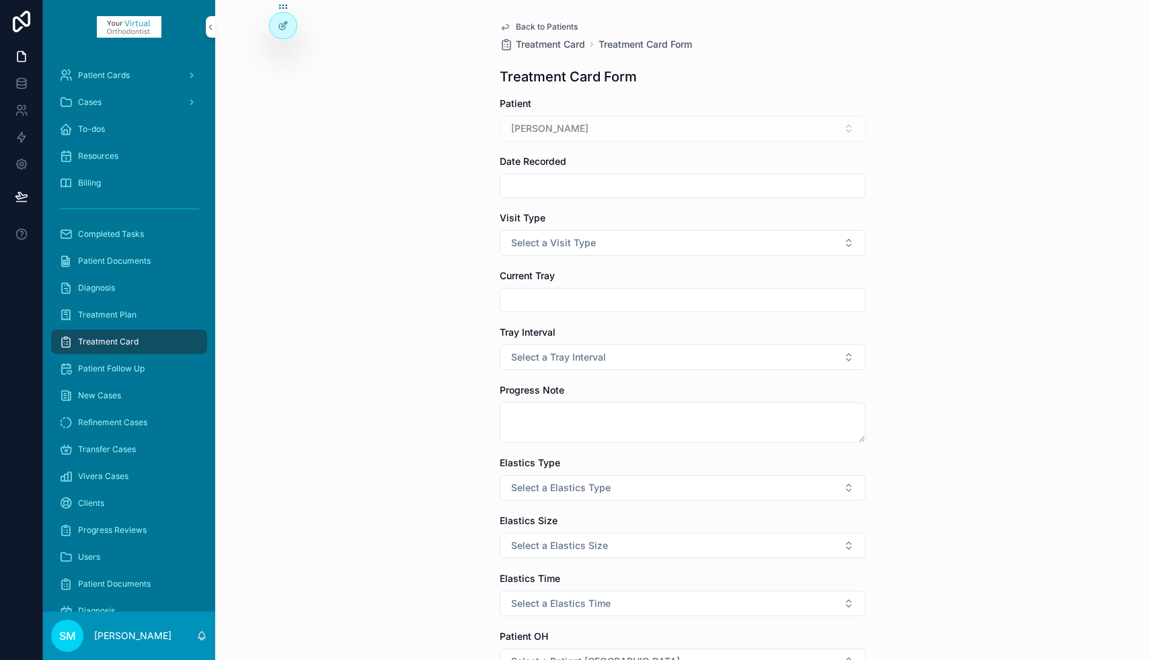
click at [535, 184] on input "scrollable content" at bounding box center [682, 185] width 365 height 19
click at [728, 295] on button "3" at bounding box center [731, 296] width 24 height 24
type input "*********"
click at [529, 241] on span "Select a Visit Type" at bounding box center [553, 242] width 85 height 13
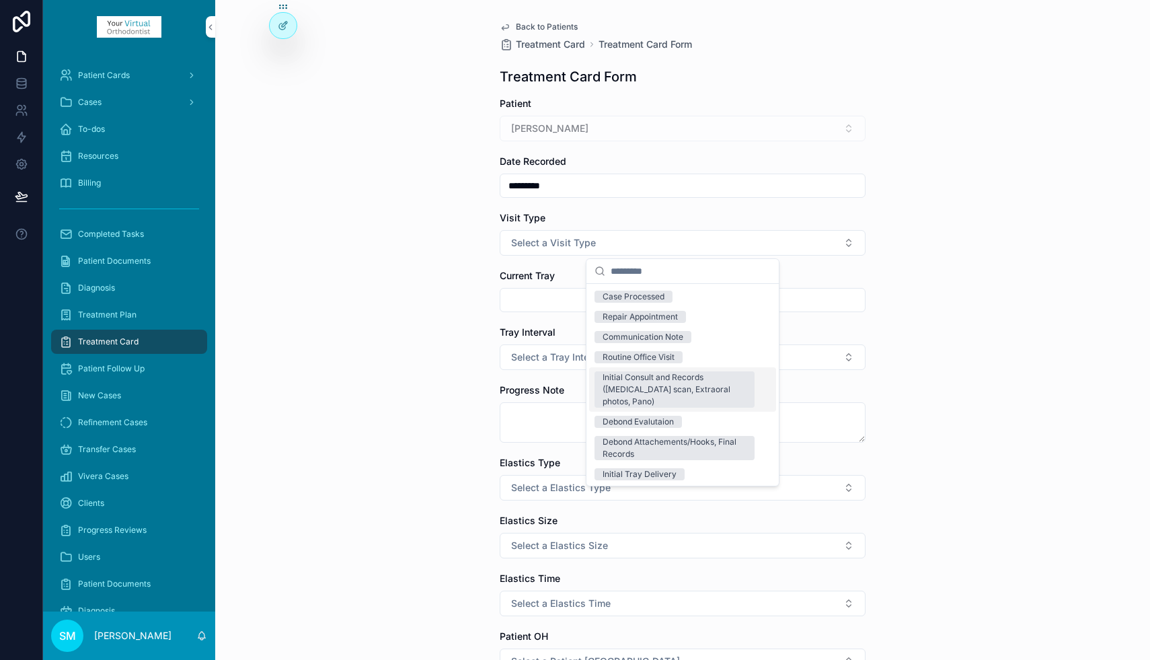
scroll to position [183, 0]
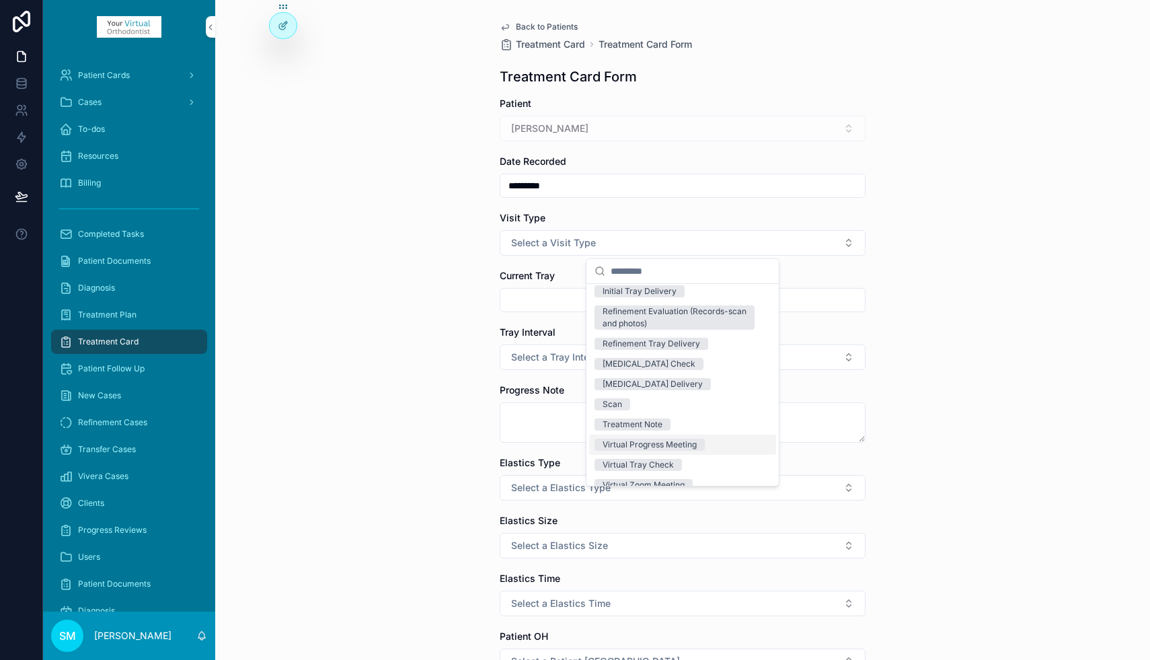
click at [639, 438] on div "Virtual Progress Meeting" at bounding box center [650, 444] width 94 height 12
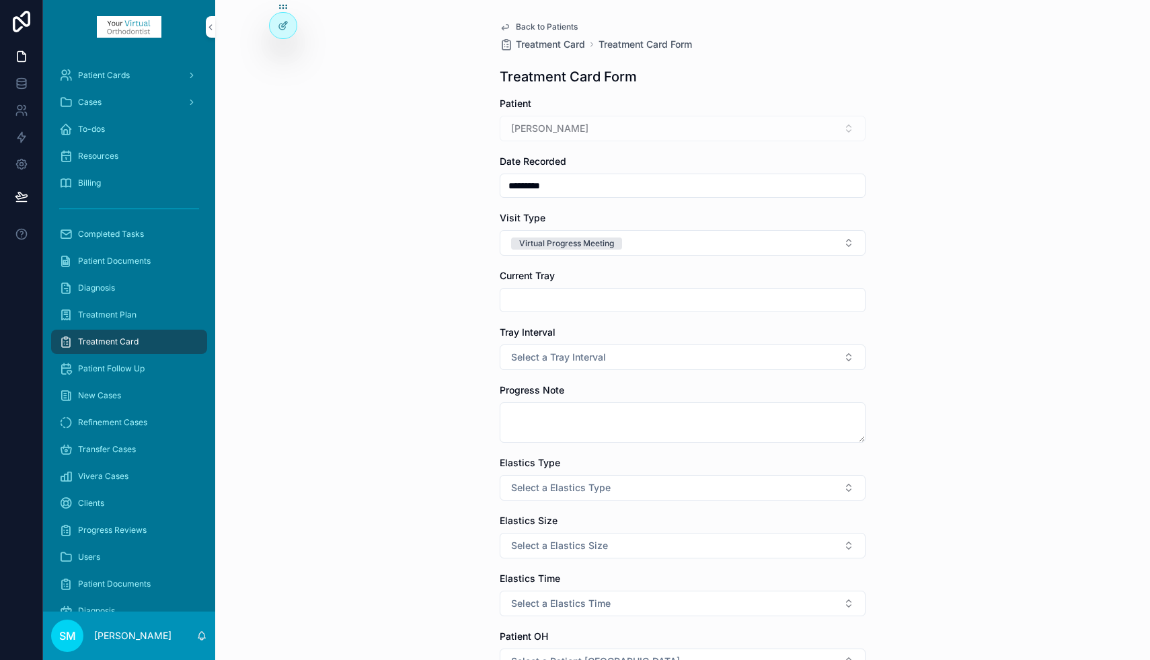
click at [541, 355] on span "Select a Tray Interval" at bounding box center [558, 356] width 95 height 13
click at [619, 409] on div "7 Day Interval" at bounding box center [629, 411] width 53 height 12
click at [566, 416] on textarea "scrollable content" at bounding box center [683, 422] width 366 height 40
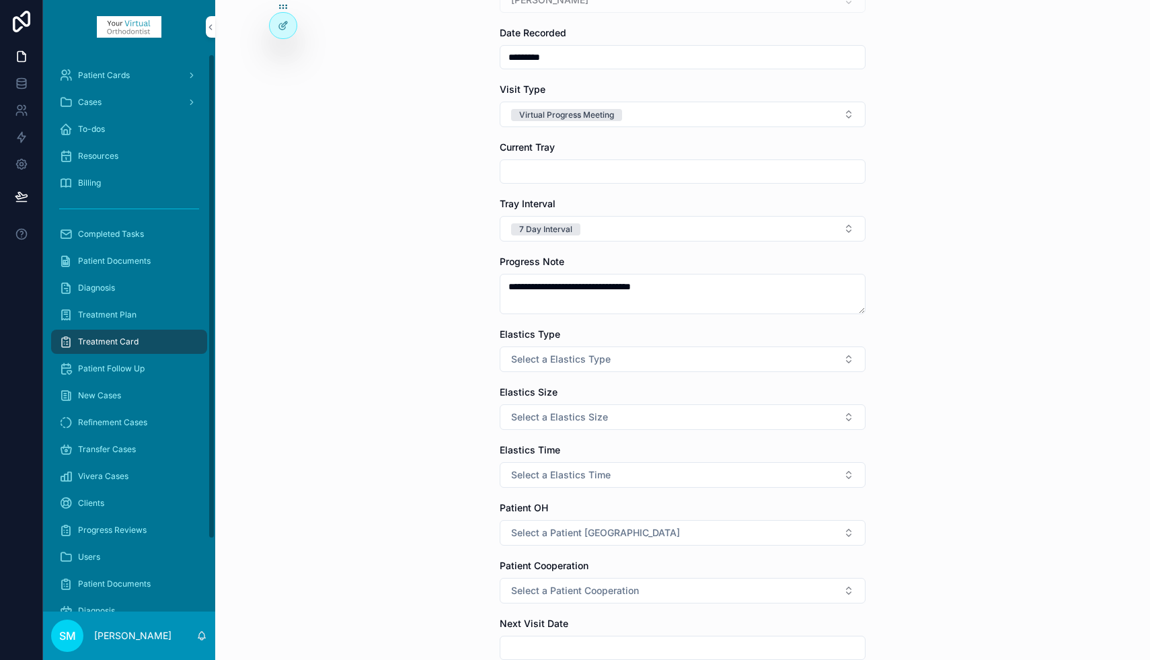
scroll to position [173, 0]
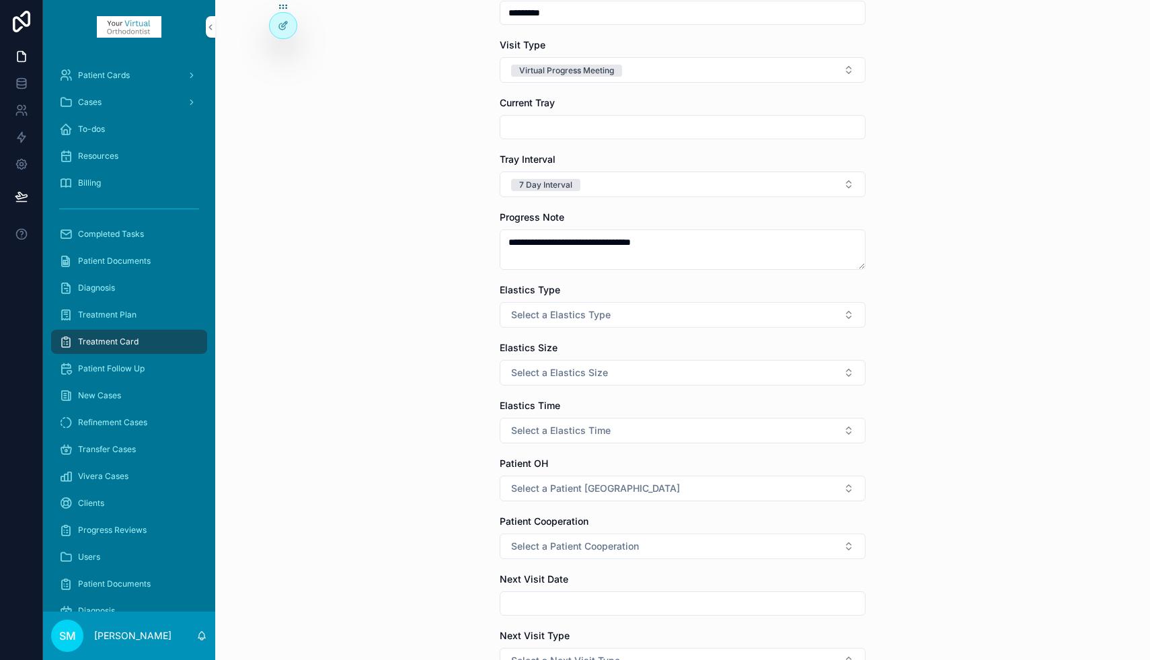
type textarea "**********"
click at [566, 313] on span "Select a Elastics Type" at bounding box center [561, 314] width 100 height 13
click at [618, 367] on div "None" at bounding box center [613, 368] width 20 height 12
click at [582, 376] on span "Select a Elastics Size" at bounding box center [559, 372] width 97 height 13
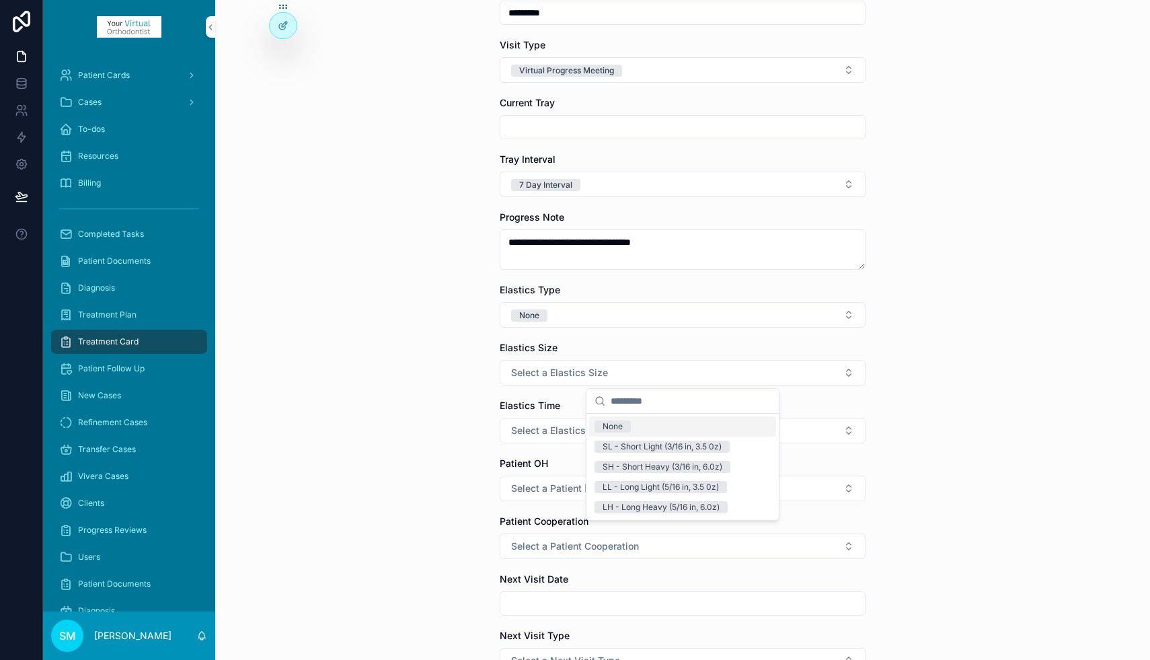
click at [615, 428] on div "None" at bounding box center [613, 426] width 20 height 12
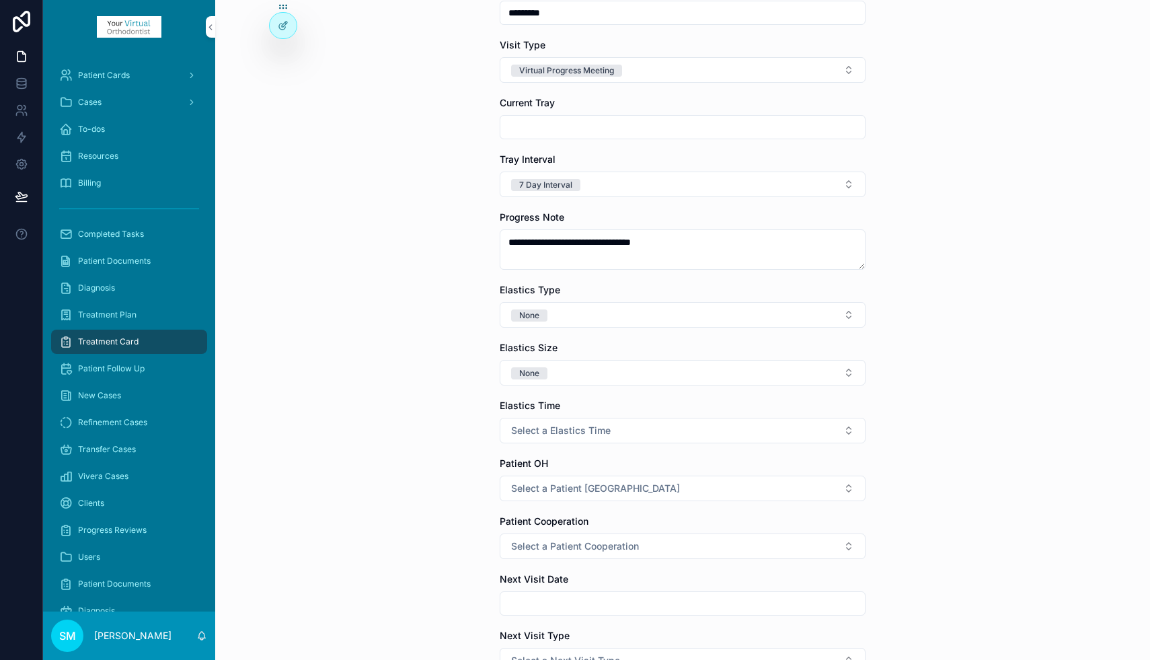
click at [603, 432] on span "Select a Elastics Time" at bounding box center [561, 430] width 100 height 13
click at [617, 481] on div "None" at bounding box center [613, 484] width 20 height 12
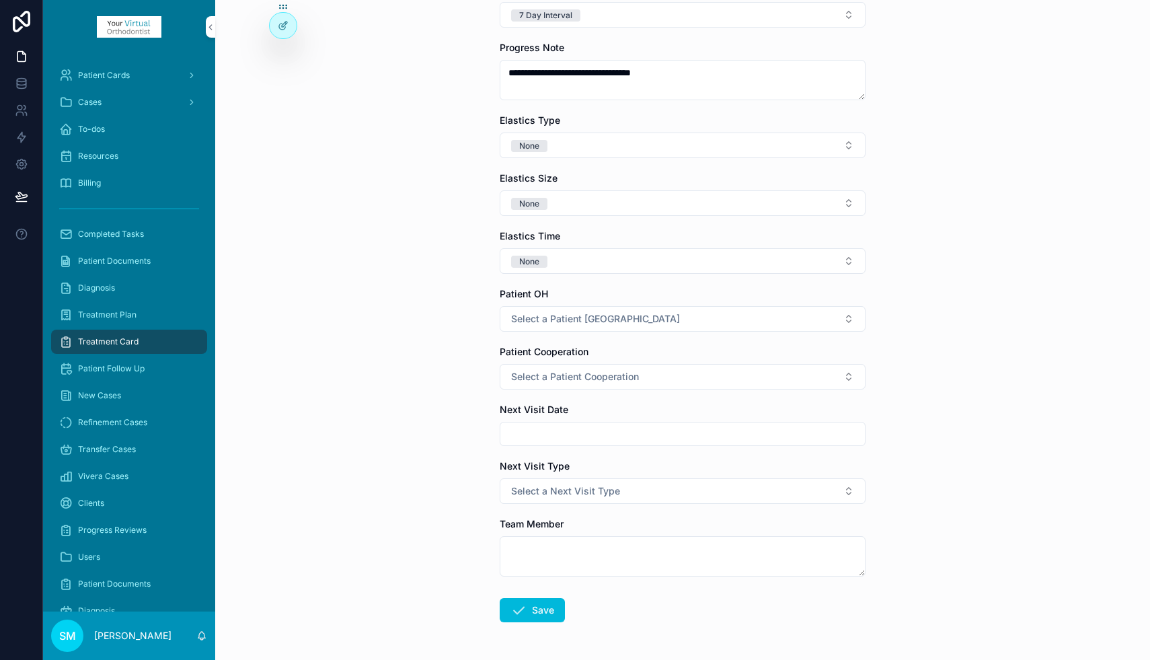
scroll to position [391, 0]
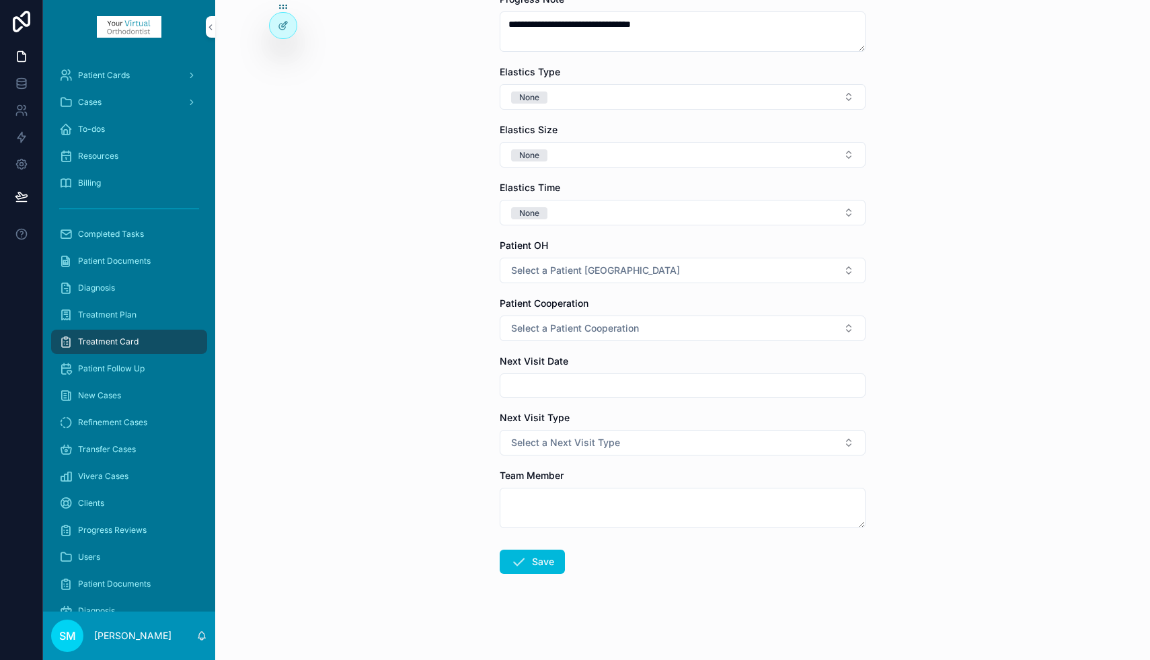
click at [537, 439] on span "Select a Next Visit Type" at bounding box center [565, 442] width 109 height 13
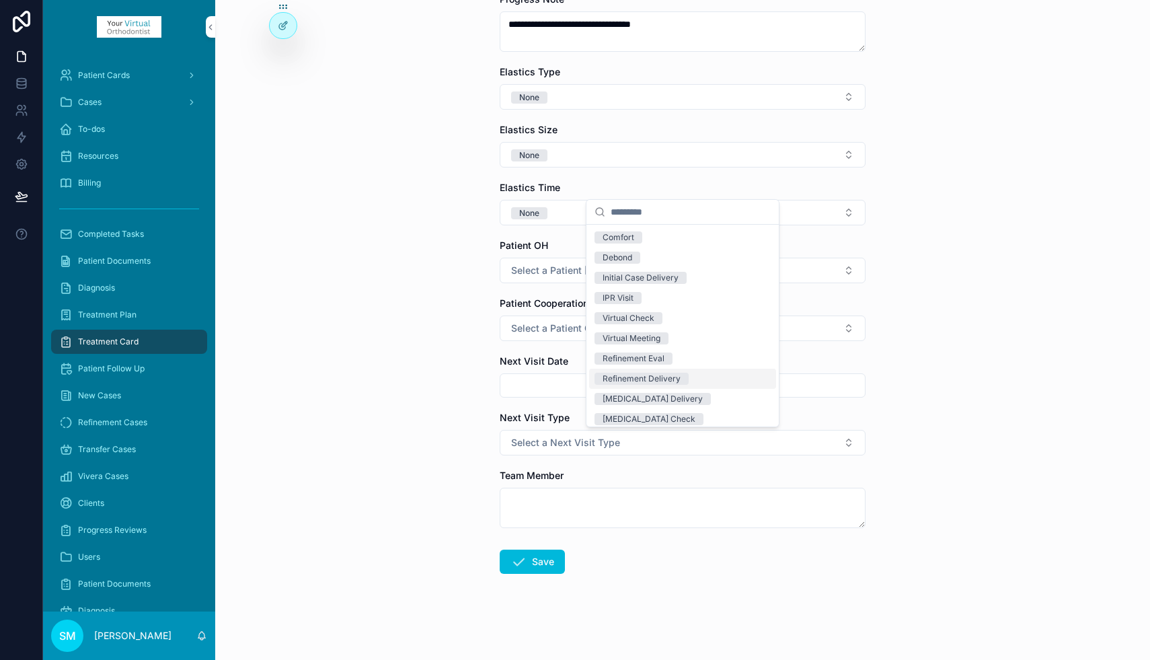
click at [650, 377] on div "Refinement Delivery" at bounding box center [642, 379] width 78 height 12
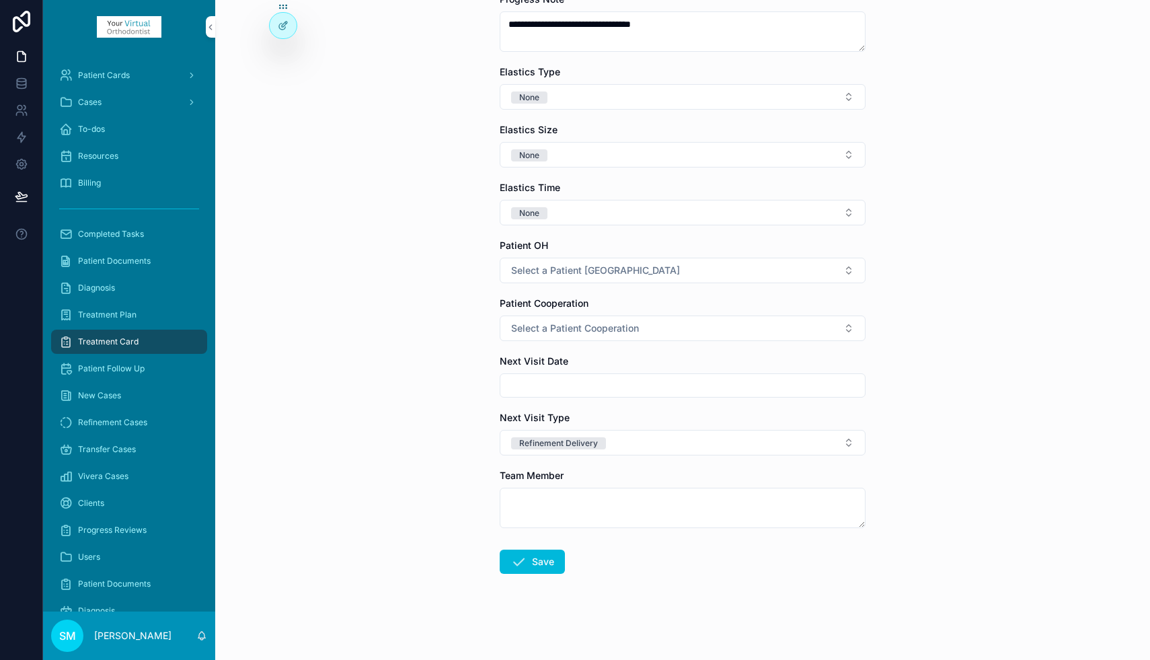
click at [522, 501] on textarea "scrollable content" at bounding box center [683, 508] width 366 height 40
type textarea "***"
click at [538, 561] on button "Save" at bounding box center [532, 561] width 65 height 24
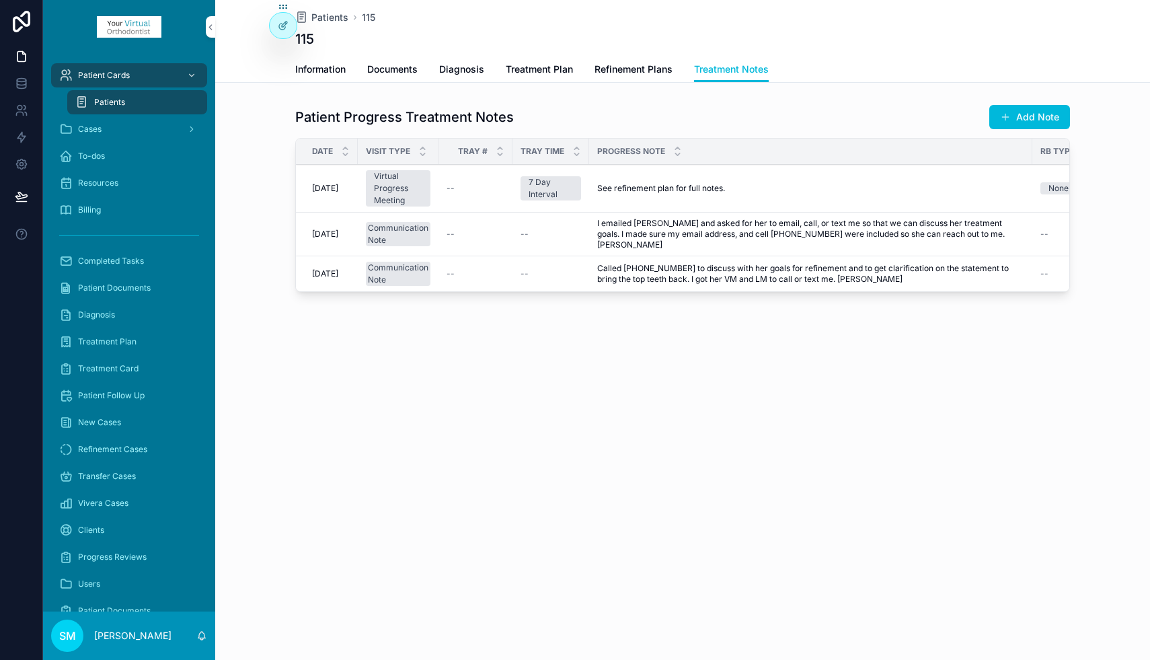
click at [644, 70] on span "Refinement Plans" at bounding box center [634, 69] width 78 height 13
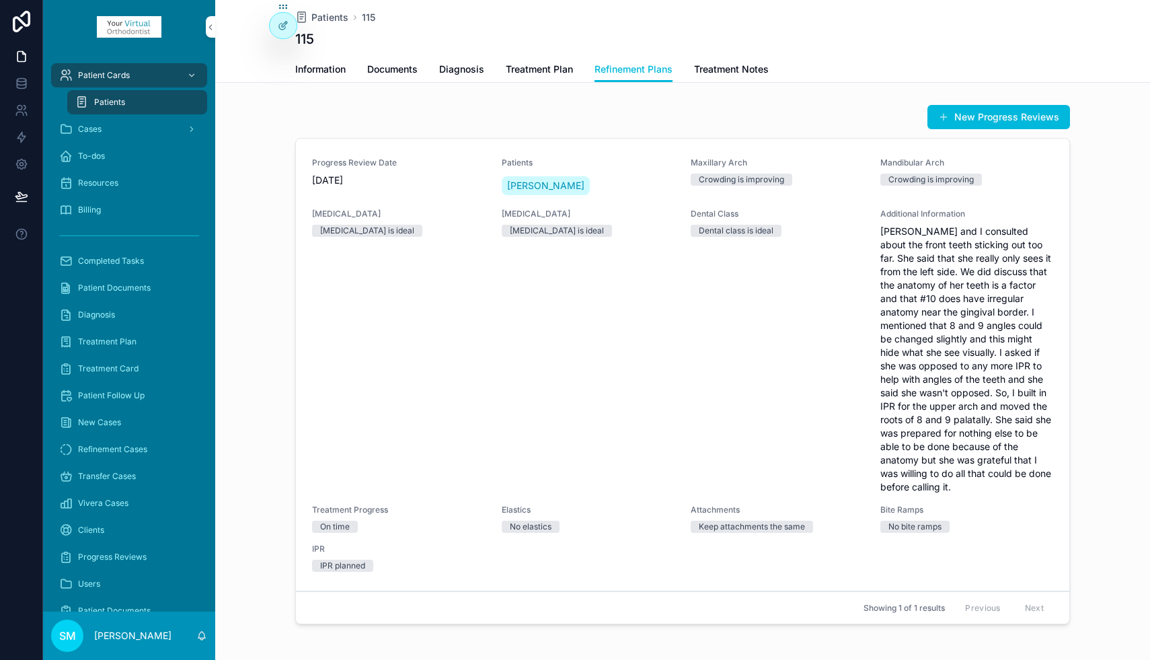
click at [745, 70] on span "Treatment Notes" at bounding box center [731, 69] width 75 height 13
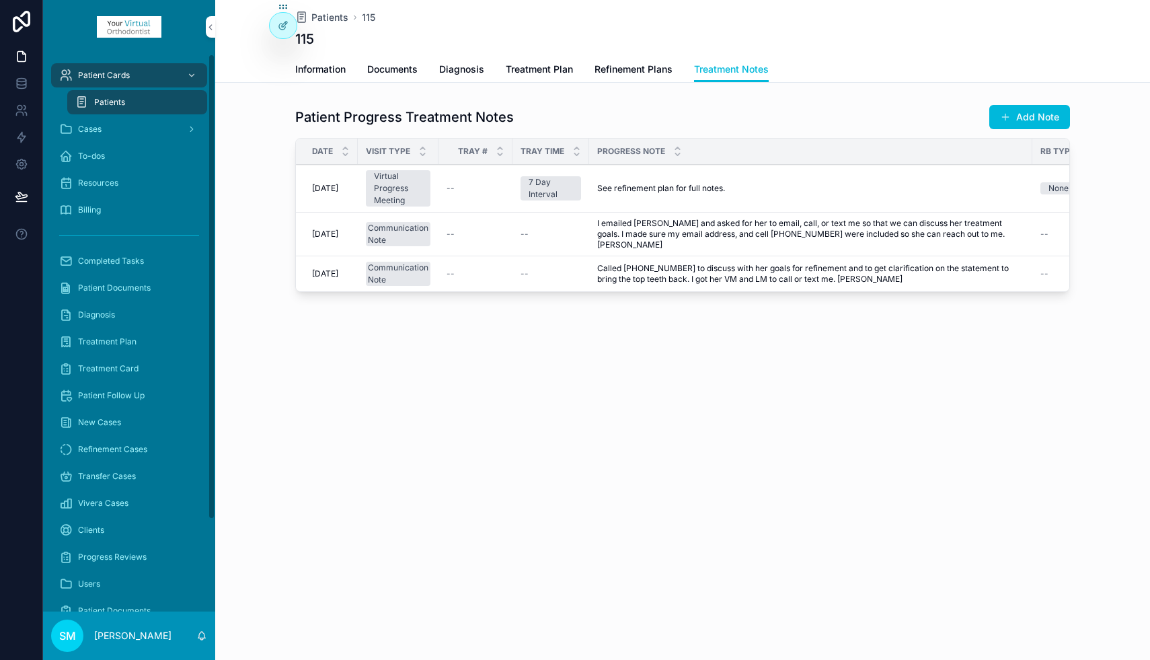
click at [112, 156] on div "To-dos" at bounding box center [129, 156] width 140 height 22
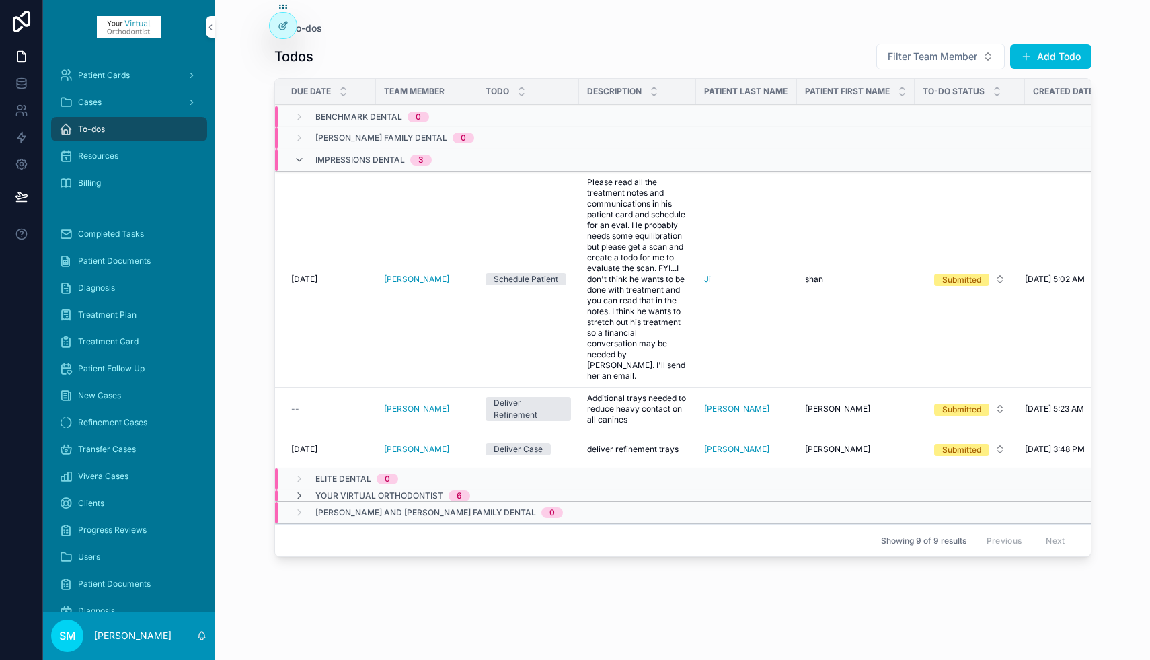
click at [1036, 55] on button "Add Todo" at bounding box center [1050, 56] width 81 height 24
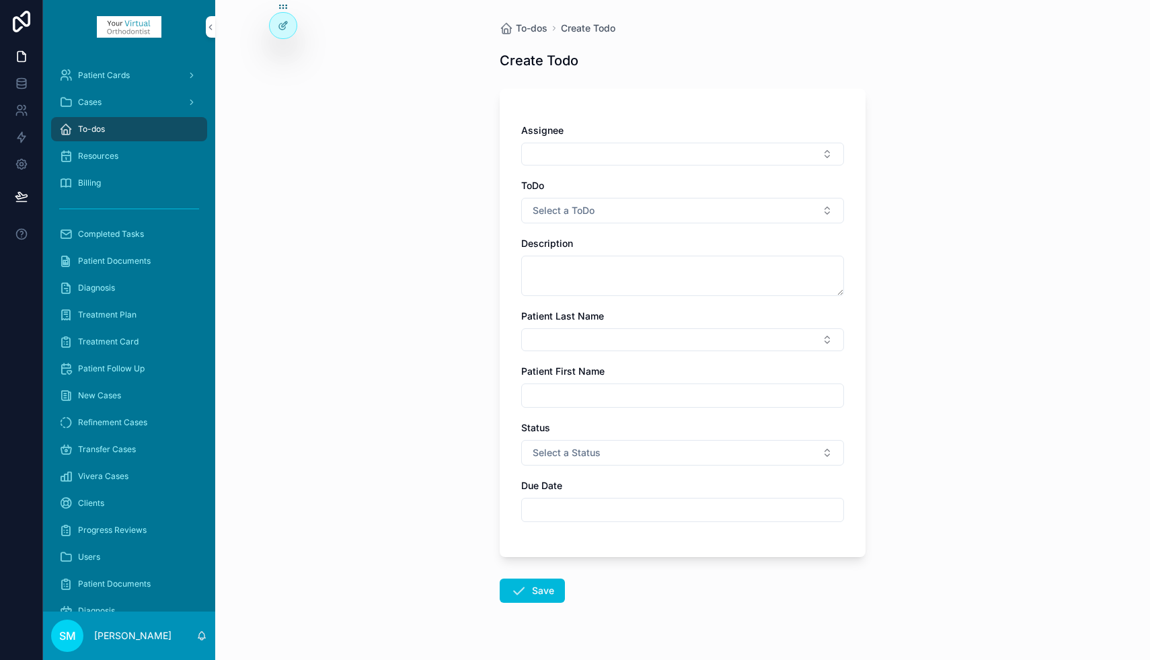
click at [573, 155] on button "Select Button" at bounding box center [682, 154] width 323 height 23
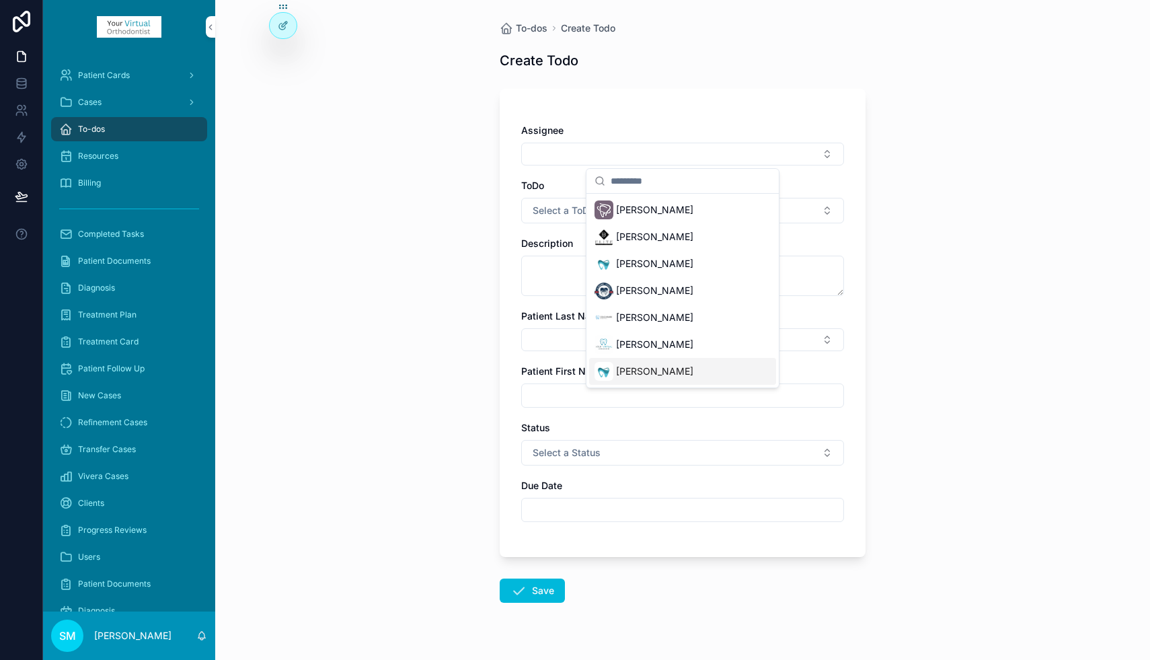
click at [632, 373] on span "[PERSON_NAME]" at bounding box center [654, 371] width 77 height 13
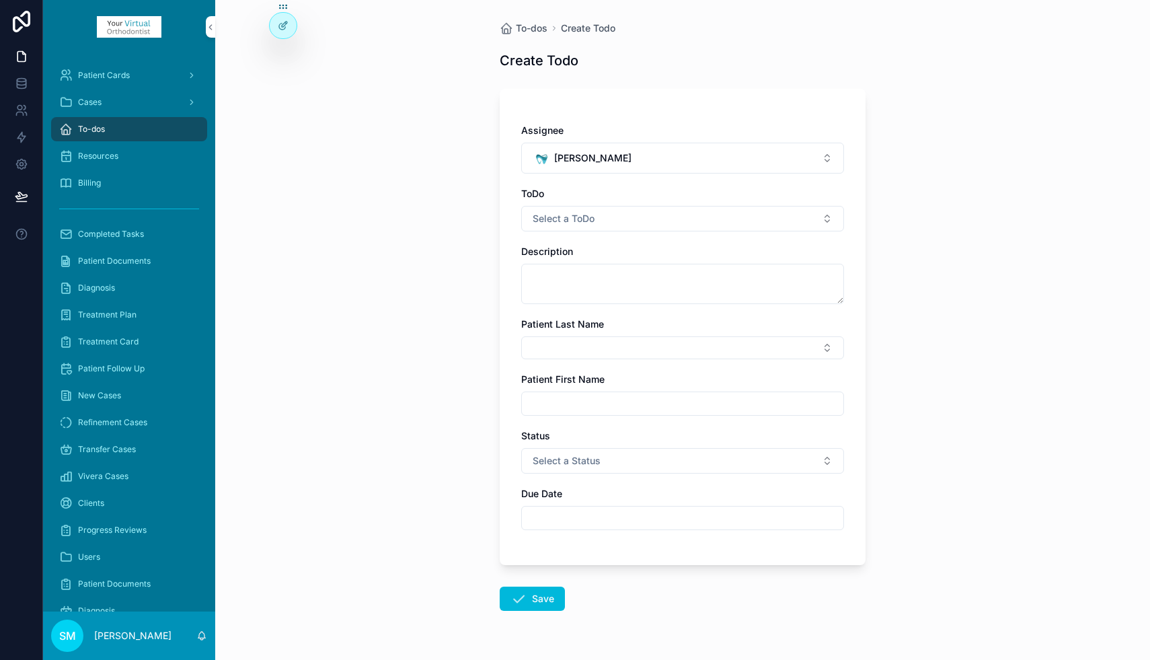
click at [562, 223] on span "Select a ToDo" at bounding box center [564, 218] width 62 height 13
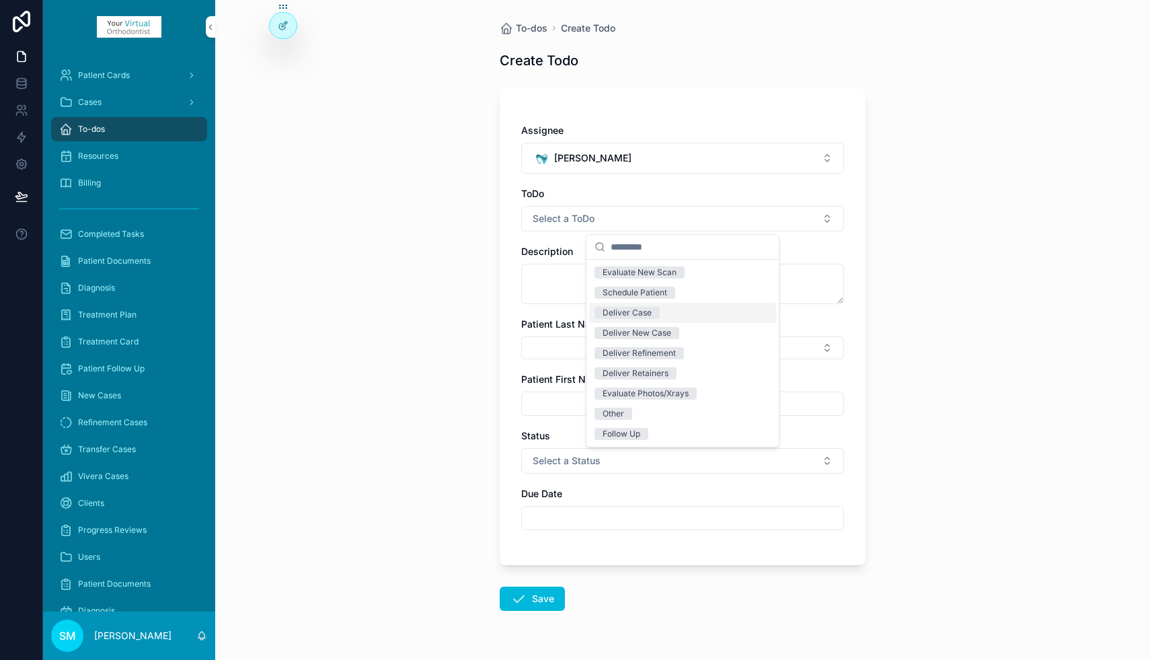
click at [621, 313] on div "Deliver Case" at bounding box center [627, 313] width 49 height 12
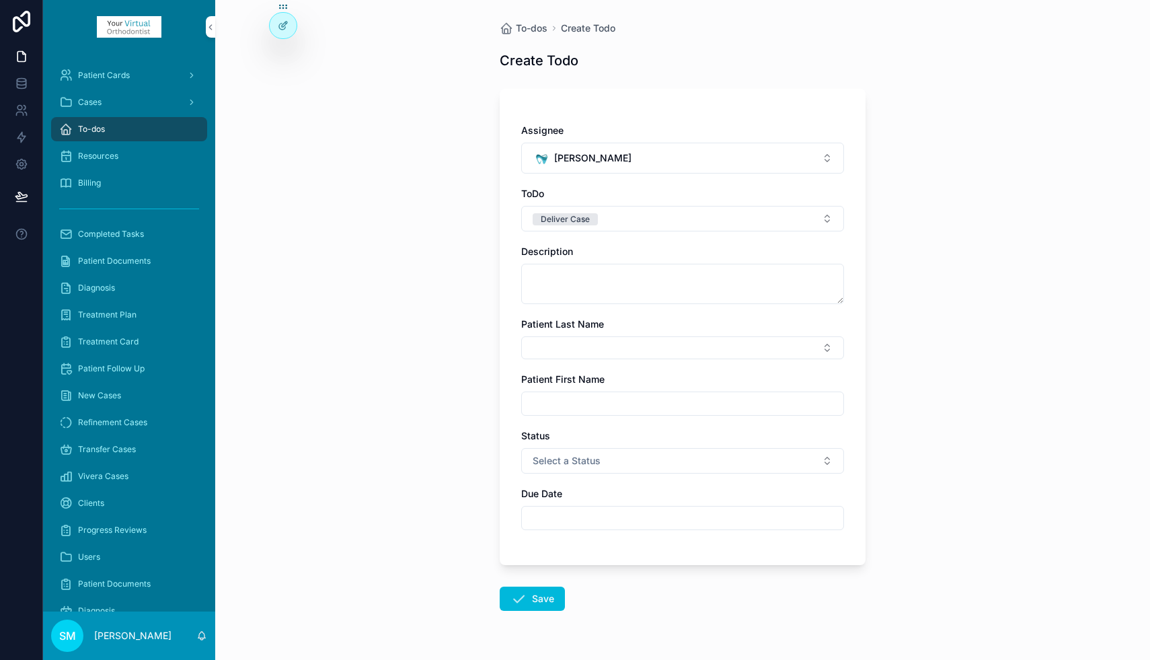
click at [556, 274] on textarea "scrollable content" at bounding box center [682, 284] width 323 height 40
click at [548, 345] on button "Select Button" at bounding box center [682, 347] width 323 height 23
type input "**"
click at [611, 401] on span "[PERSON_NAME]" at bounding box center [633, 400] width 77 height 13
click at [582, 411] on input "scrollable content" at bounding box center [682, 406] width 321 height 19
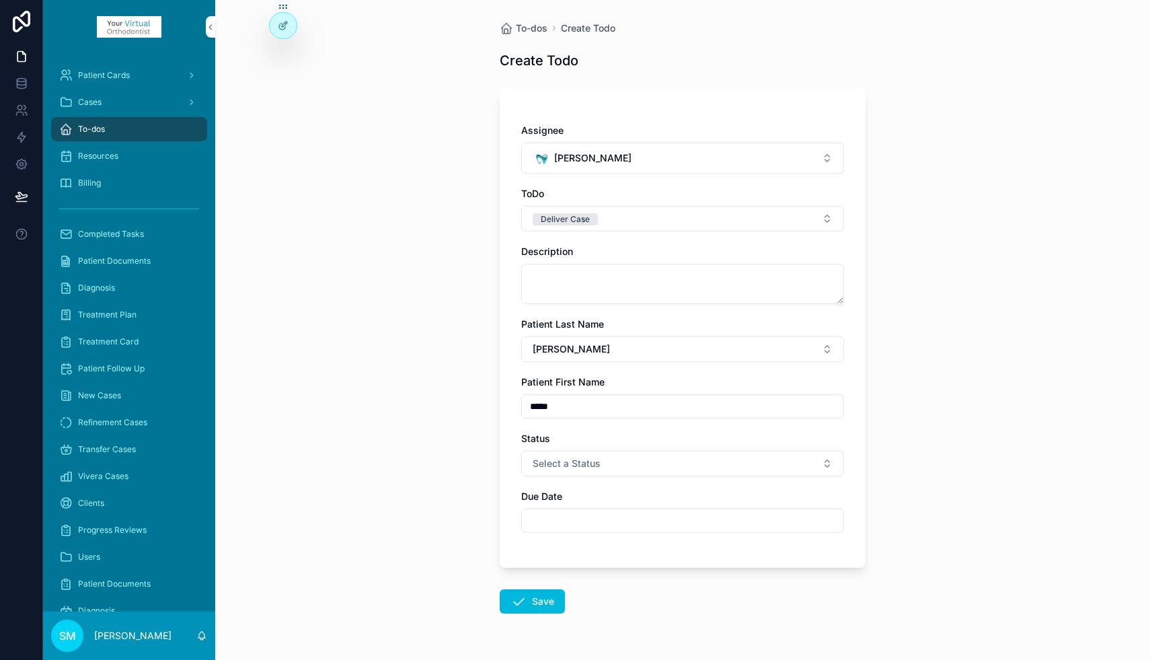
type input "*****"
click at [560, 277] on textarea "scrollable content" at bounding box center [682, 284] width 323 height 40
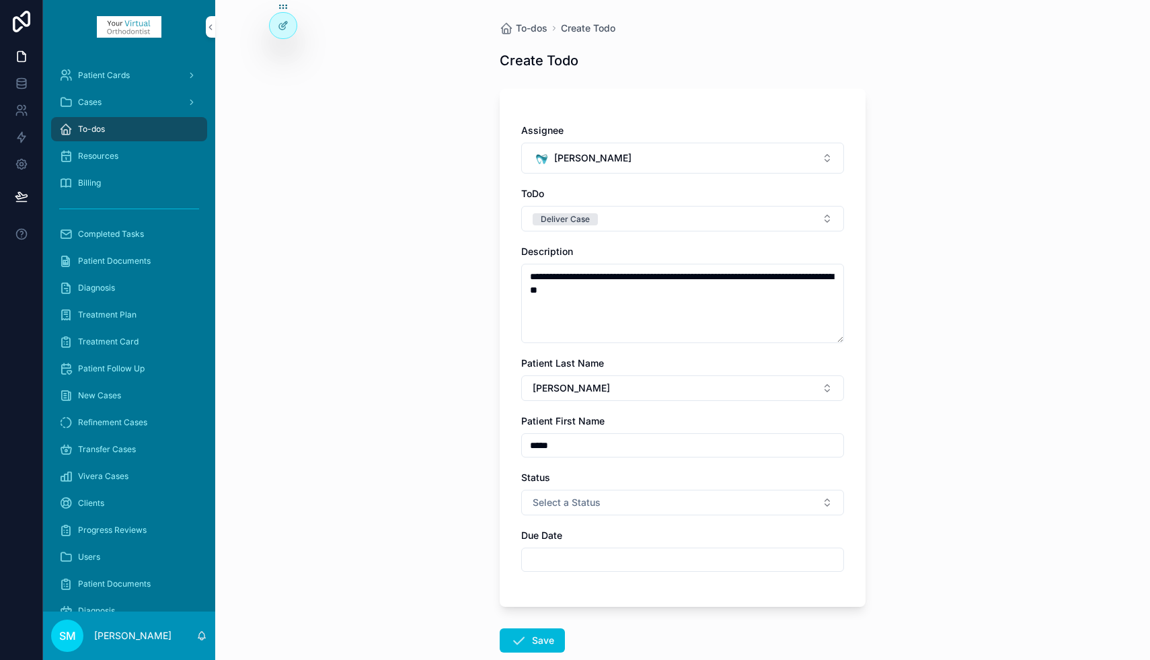
click at [613, 292] on textarea "**********" at bounding box center [682, 303] width 323 height 79
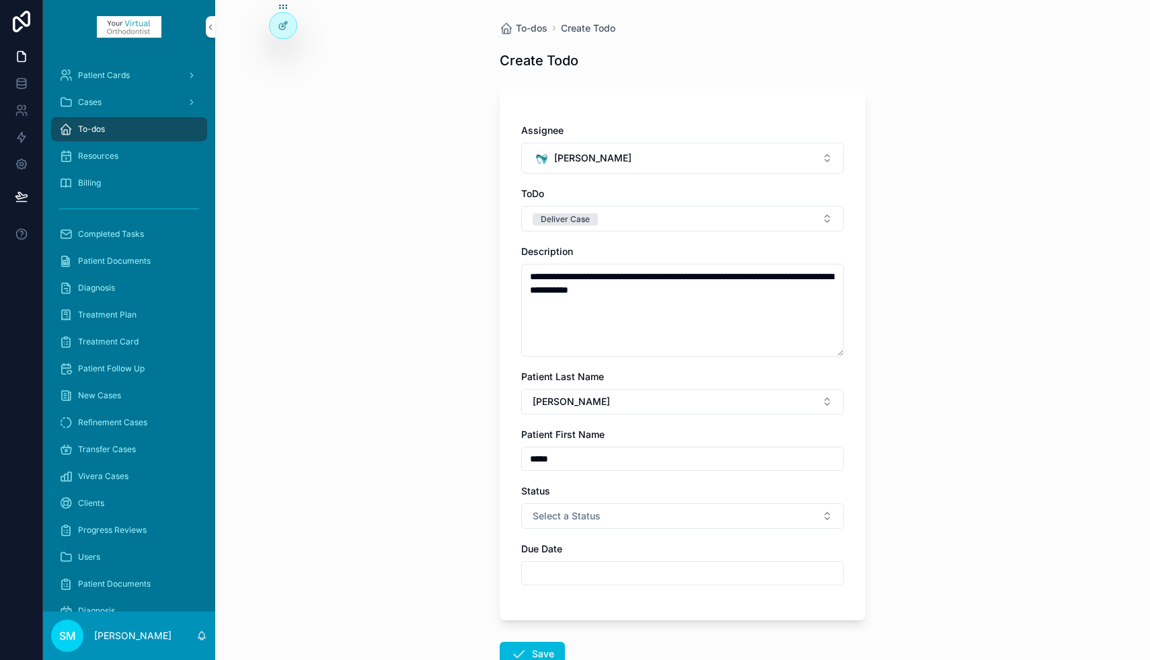
click at [671, 289] on textarea "**********" at bounding box center [682, 310] width 323 height 93
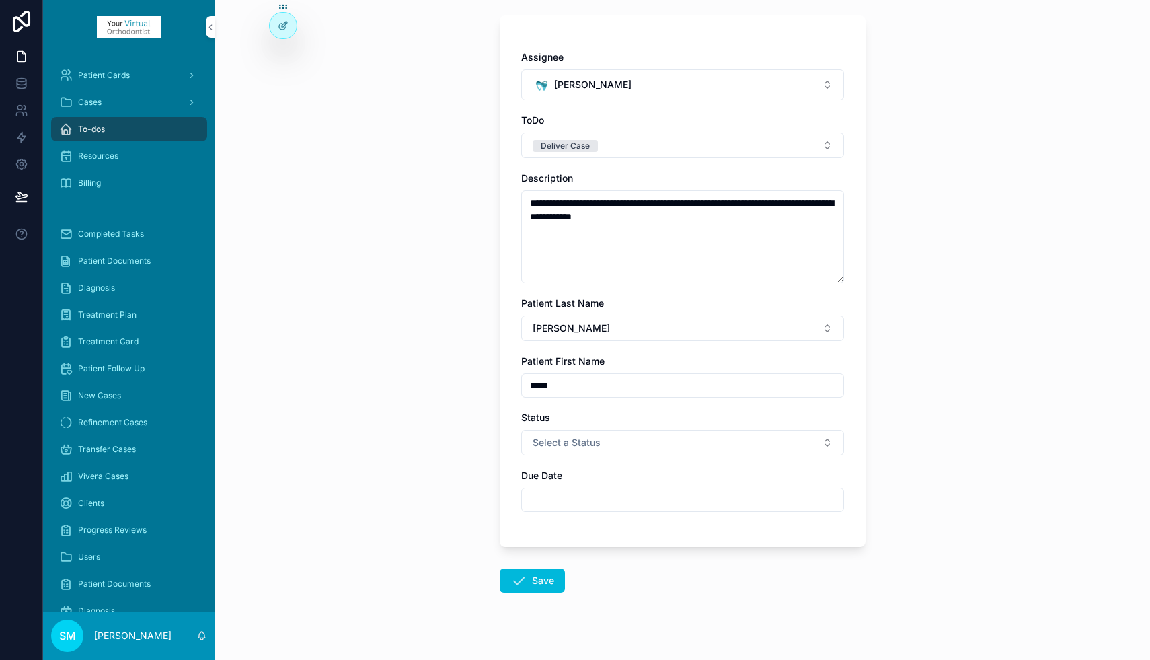
scroll to position [92, 0]
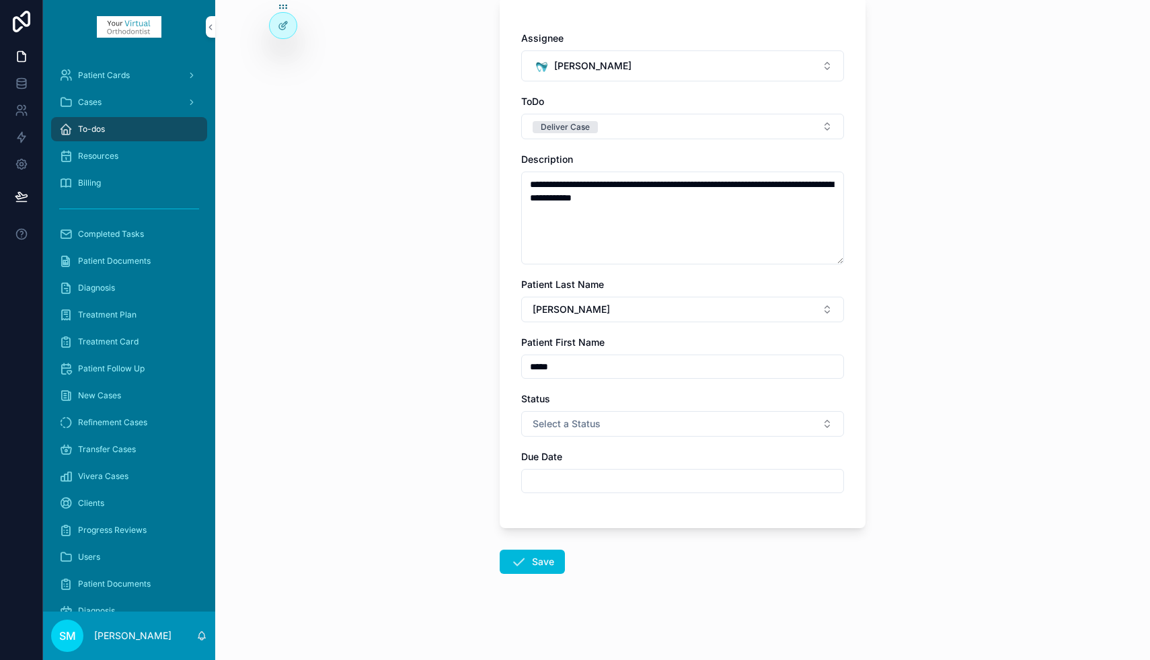
type textarea "**********"
click at [621, 425] on button "Select a Status" at bounding box center [682, 424] width 323 height 26
click at [629, 475] on div "Submitted" at bounding box center [622, 477] width 39 height 12
click at [569, 480] on input "scrollable content" at bounding box center [682, 480] width 321 height 19
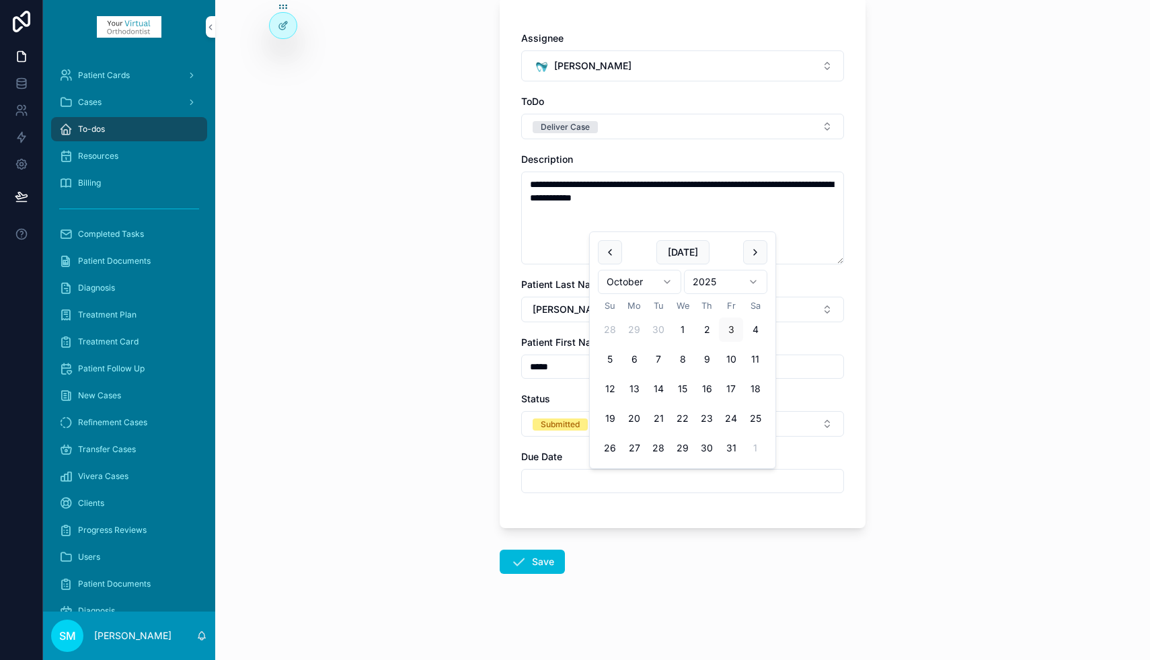
click at [638, 447] on button "27" at bounding box center [634, 448] width 24 height 24
type input "**********"
click at [929, 361] on div "**********" at bounding box center [682, 238] width 935 height 660
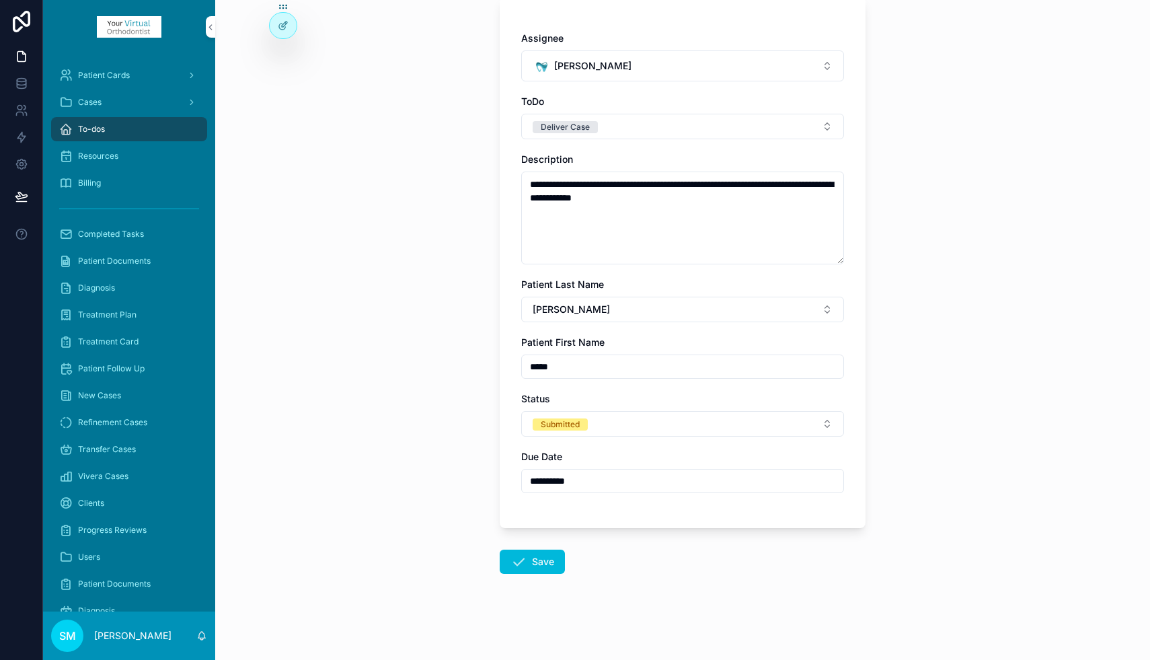
click at [540, 560] on button "Save" at bounding box center [532, 561] width 65 height 24
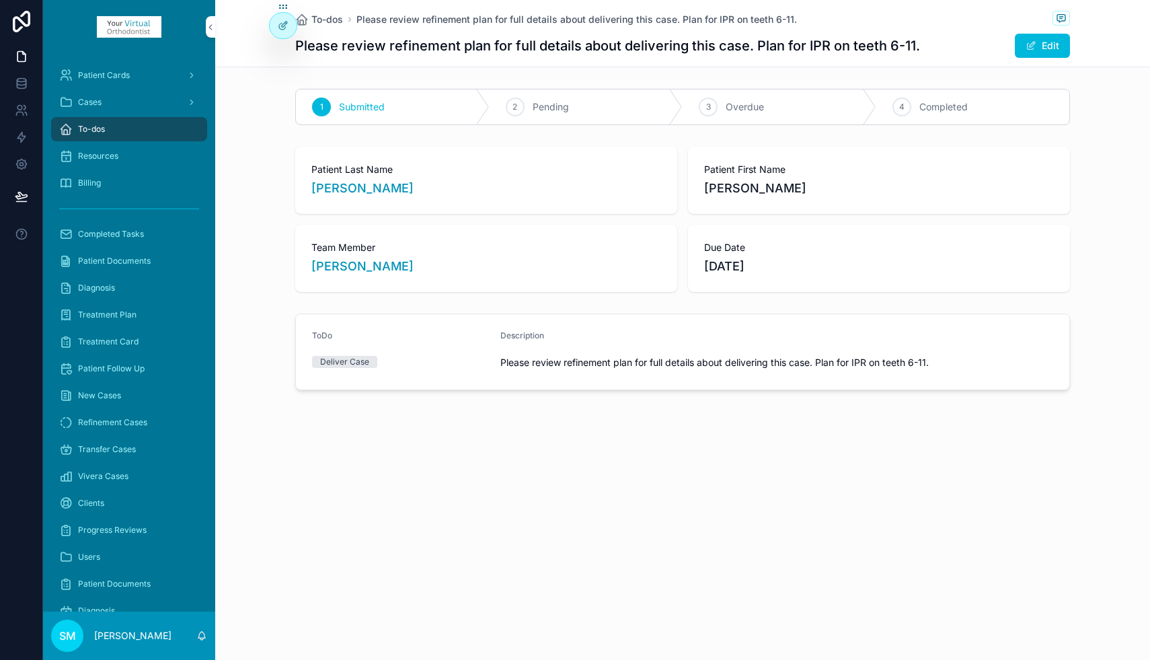
click at [89, 125] on span "To-dos" at bounding box center [91, 129] width 27 height 11
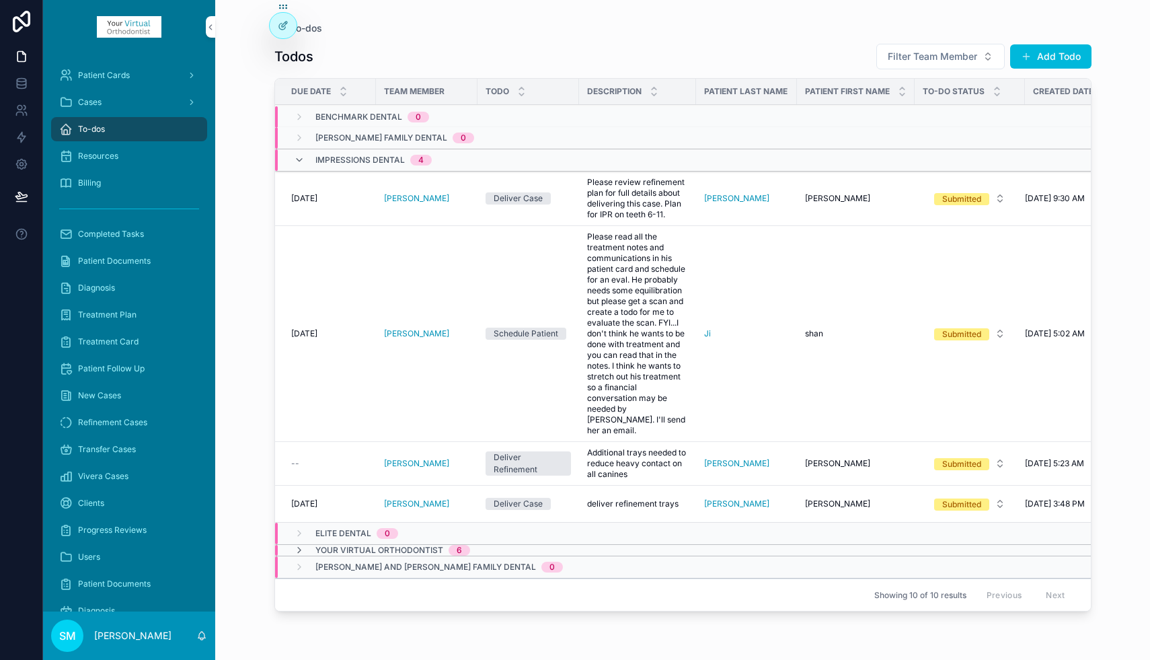
click at [387, 545] on span "Your Virtual Orthodontist" at bounding box center [379, 550] width 128 height 11
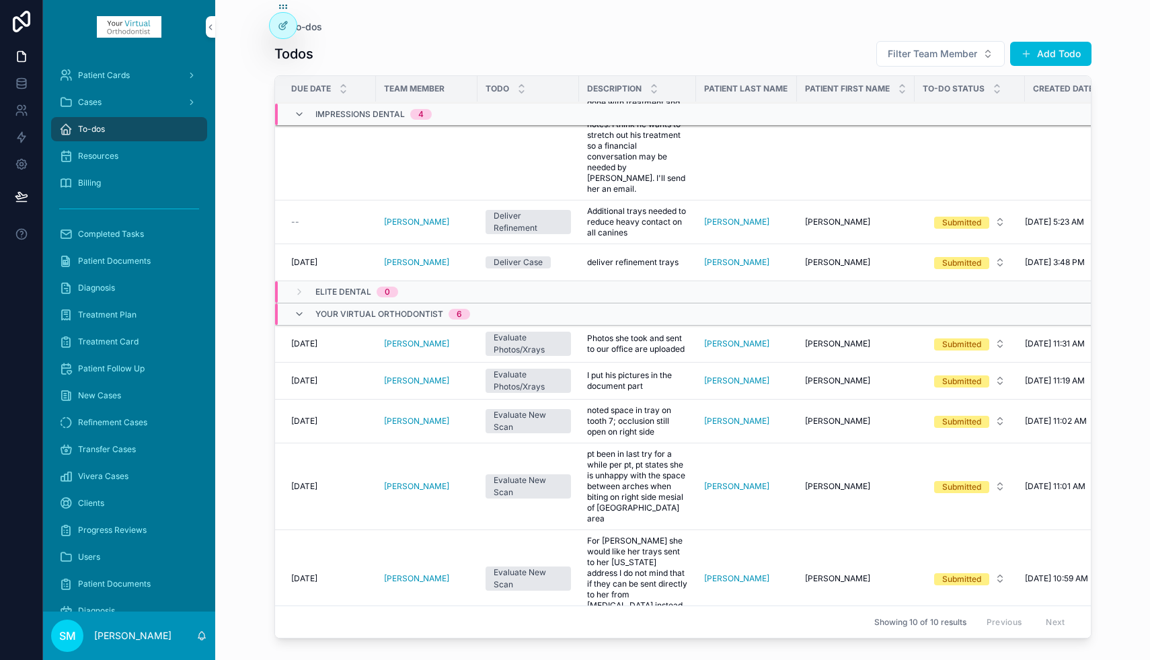
scroll to position [299, 0]
